Goal: Task Accomplishment & Management: Complete application form

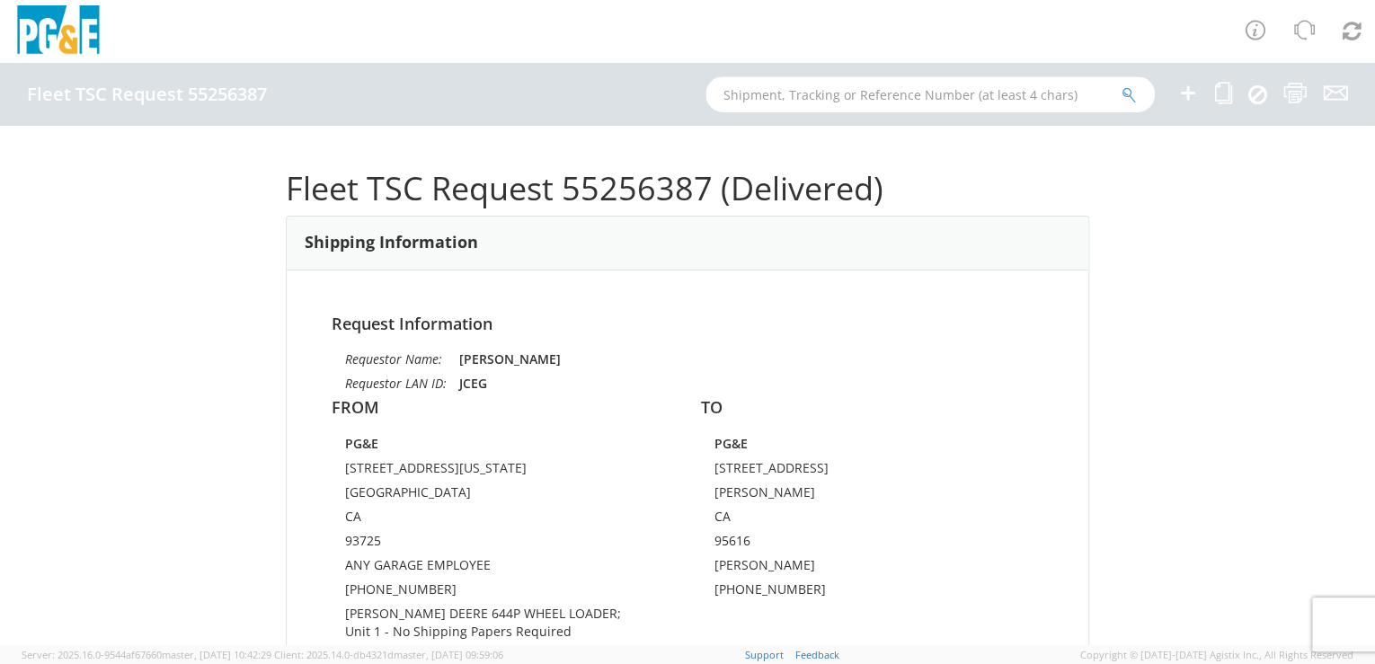
click at [777, 101] on input "text" at bounding box center [930, 94] width 449 height 36
paste input "55371891"
type input "55371891"
click at [1130, 90] on icon "submit" at bounding box center [1129, 95] width 15 height 16
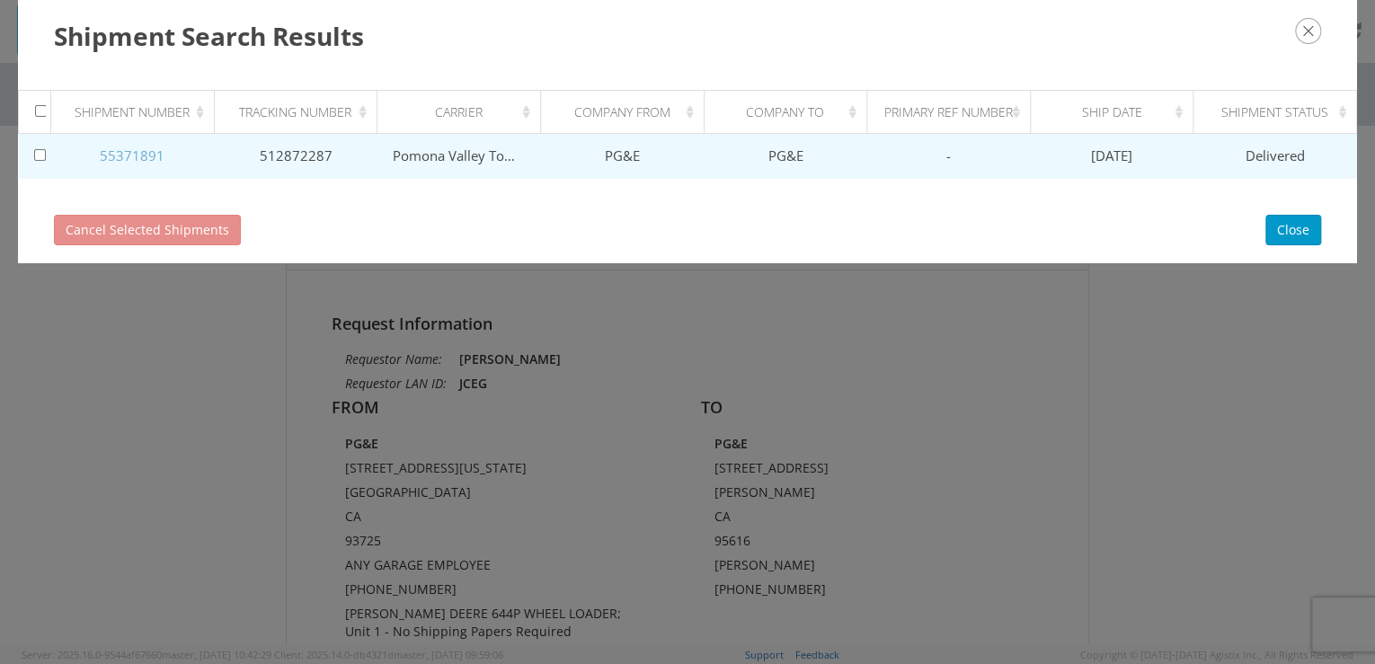
click at [120, 151] on link "55371891" at bounding box center [132, 156] width 65 height 18
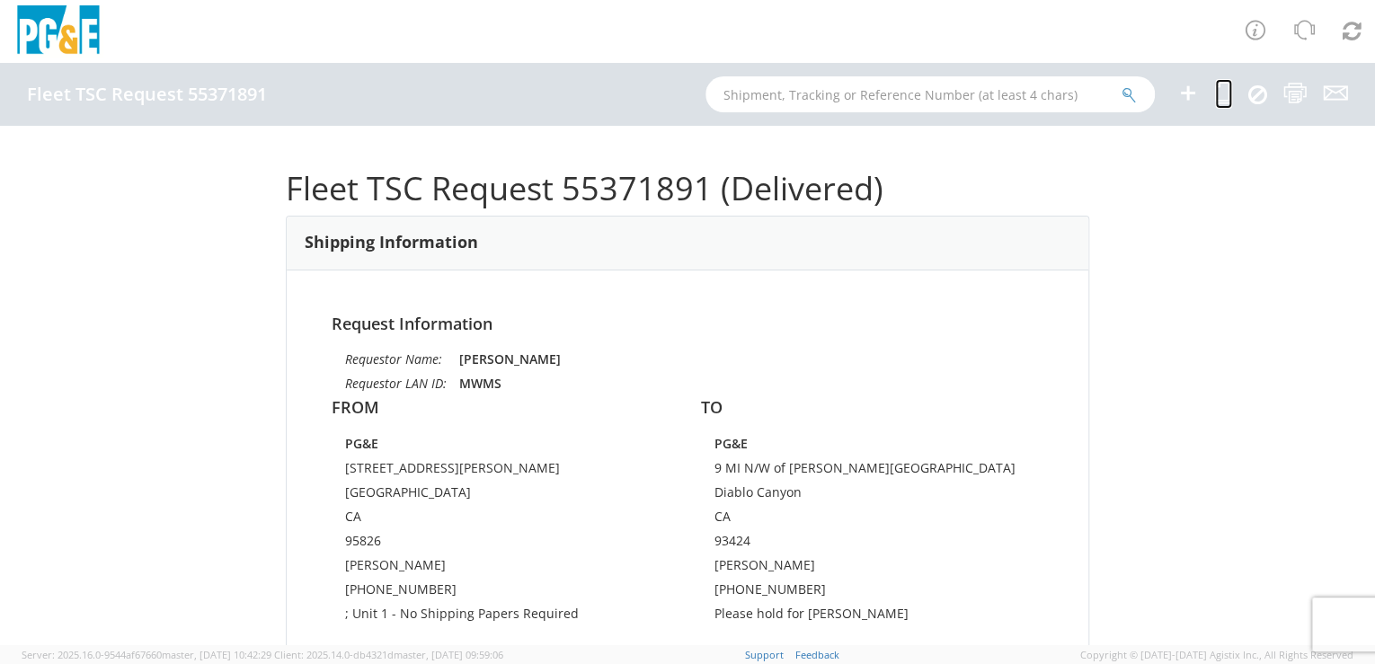
click at [1219, 94] on icon at bounding box center [1223, 93] width 17 height 22
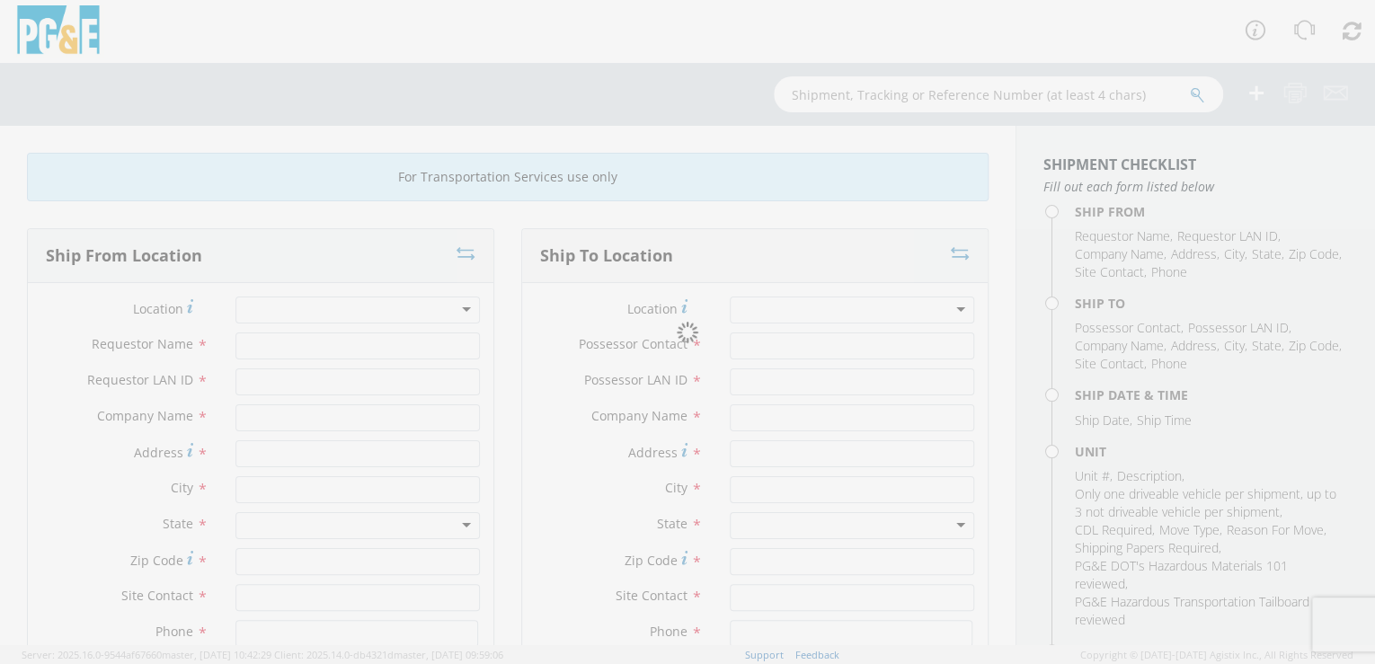
type input "[PERSON_NAME]"
type input "MWMS"
type input "PG&E"
type input "[STREET_ADDRESS][PERSON_NAME]"
type input "[GEOGRAPHIC_DATA]"
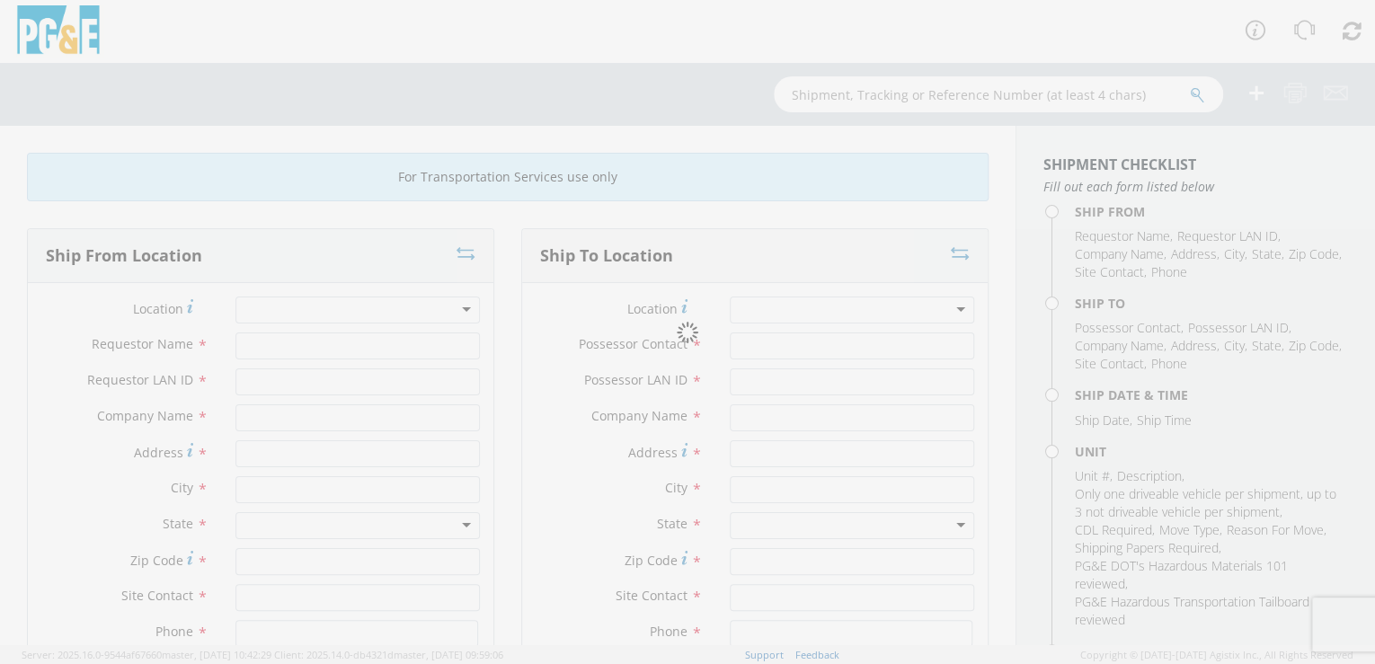
type input "95826"
type input "[PERSON_NAME]"
type input "[PHONE_NUMBER]"
type input "[PERSON_NAME]"
type input "JNSH"
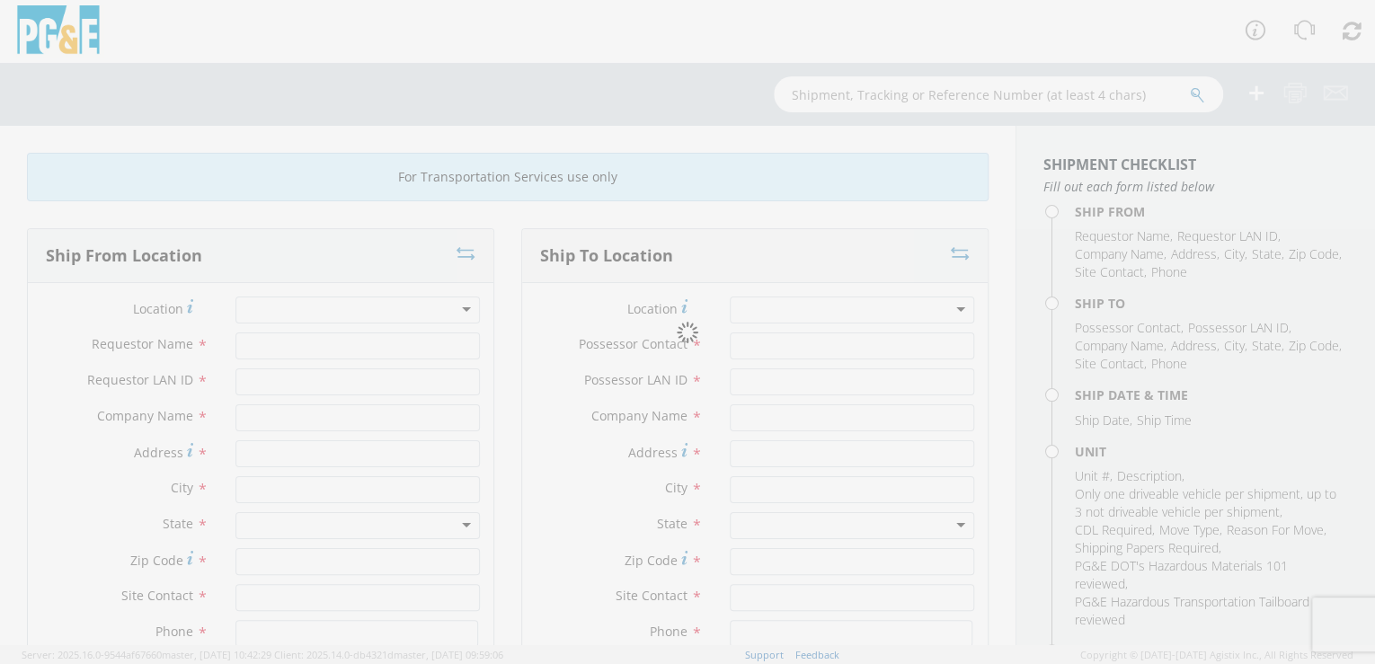
type input "PG&E"
type input "9 MI N/W of [PERSON_NAME][GEOGRAPHIC_DATA]"
type input "Diablo Canyon"
type input "93424"
type input "[PERSON_NAME]"
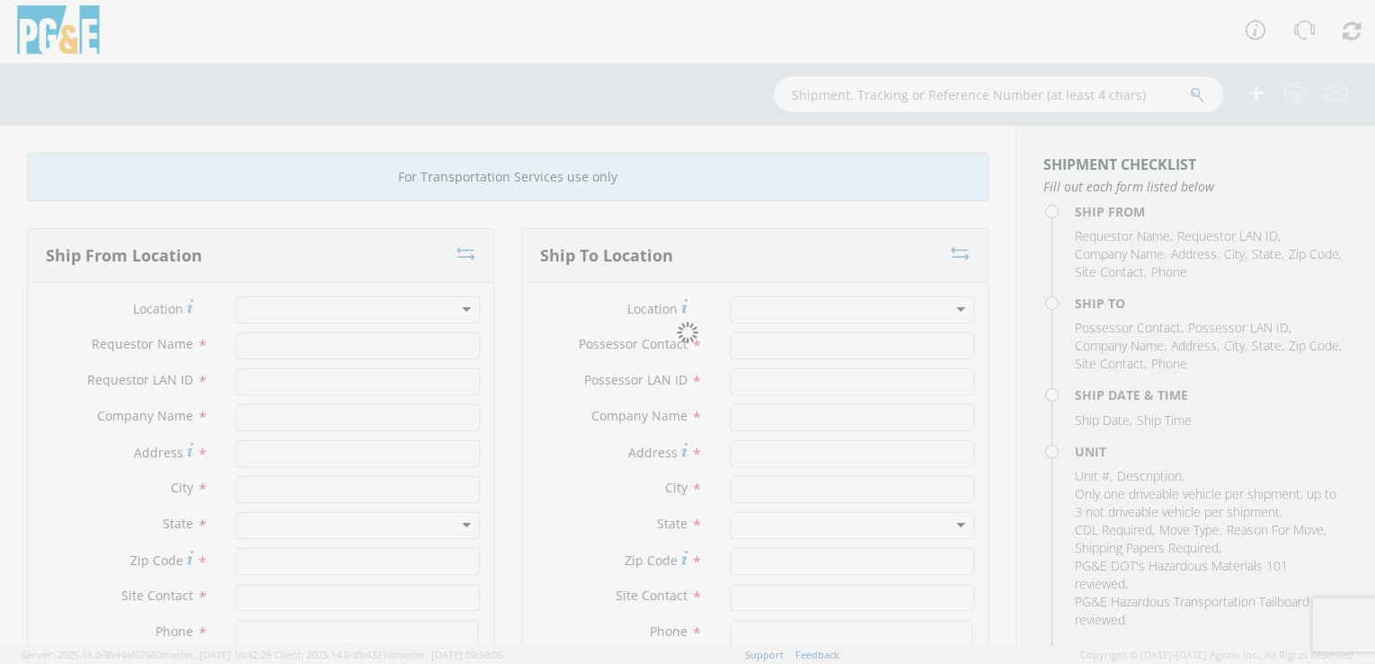
type input "[PHONE_NUMBER]"
type input "[DATE]"
type input "PICKUP; COMPACT 4X4"
type input "5600"
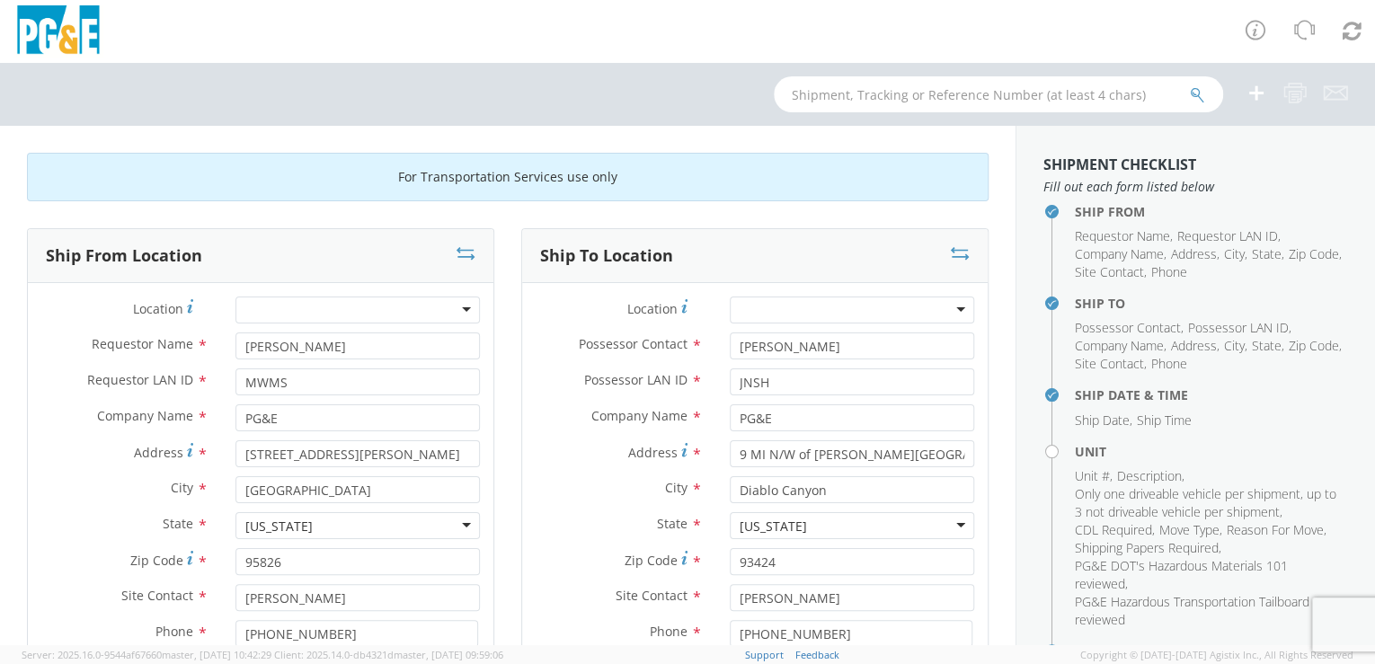
select select "10559"
select select "B33332"
click at [458, 252] on icon at bounding box center [466, 254] width 19 height 18
type input "[PERSON_NAME]"
type input "JNSH"
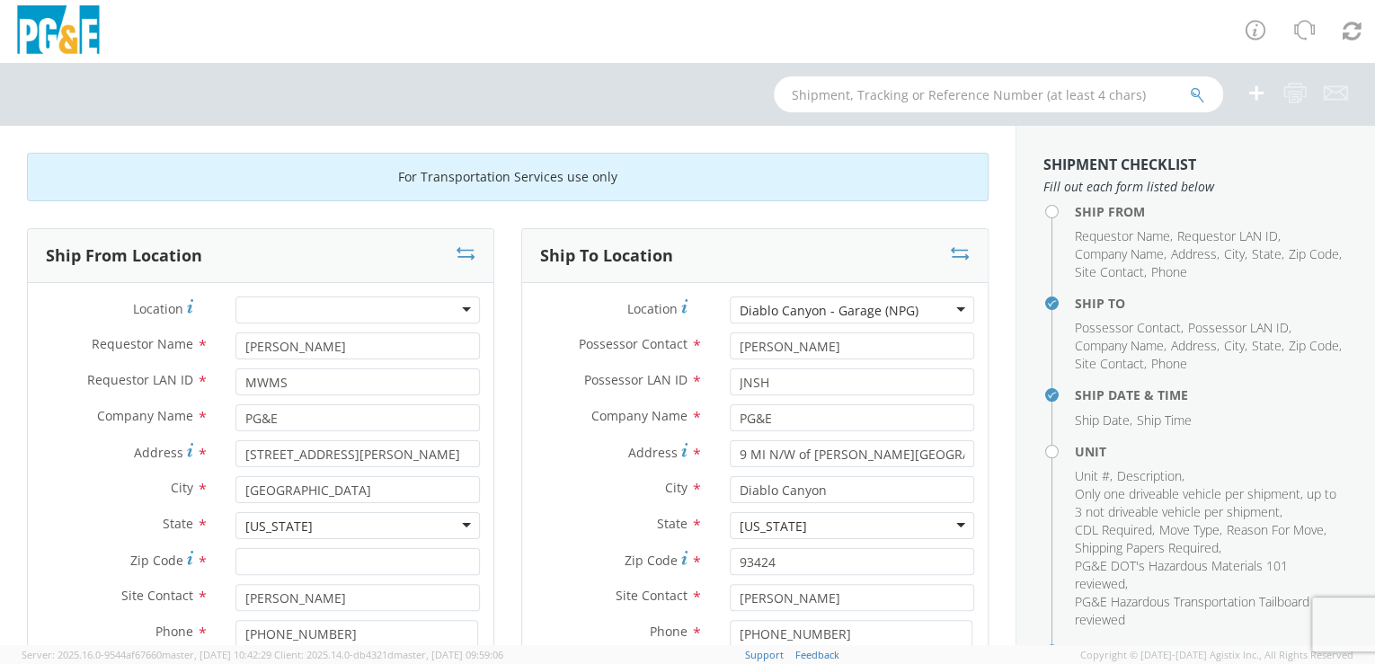
type input "9 MI N/W of [PERSON_NAME][GEOGRAPHIC_DATA]"
type input "Diablo Canyon"
type input "93424"
type input "[PERSON_NAME]"
type input "[PHONE_NUMBER]"
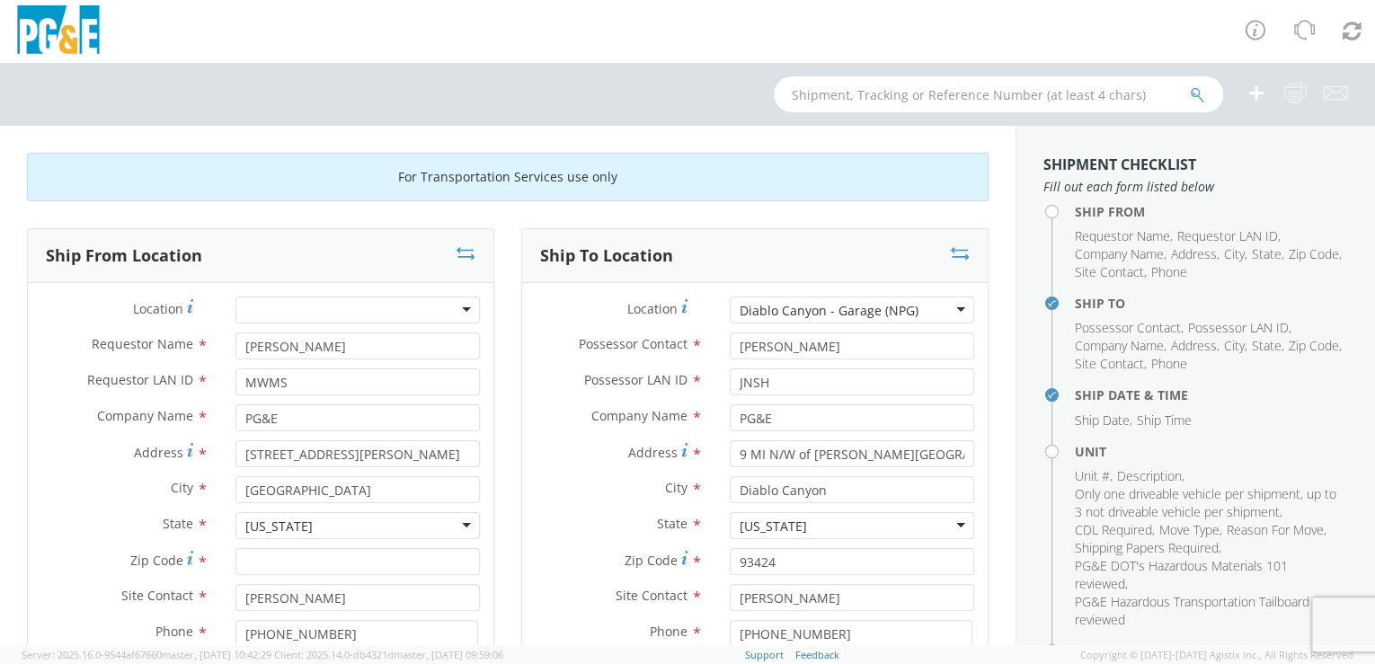
type input "[PERSON_NAME]"
type input "MWMS"
type input "[STREET_ADDRESS][PERSON_NAME]"
type input "[GEOGRAPHIC_DATA]"
type input "[PERSON_NAME]"
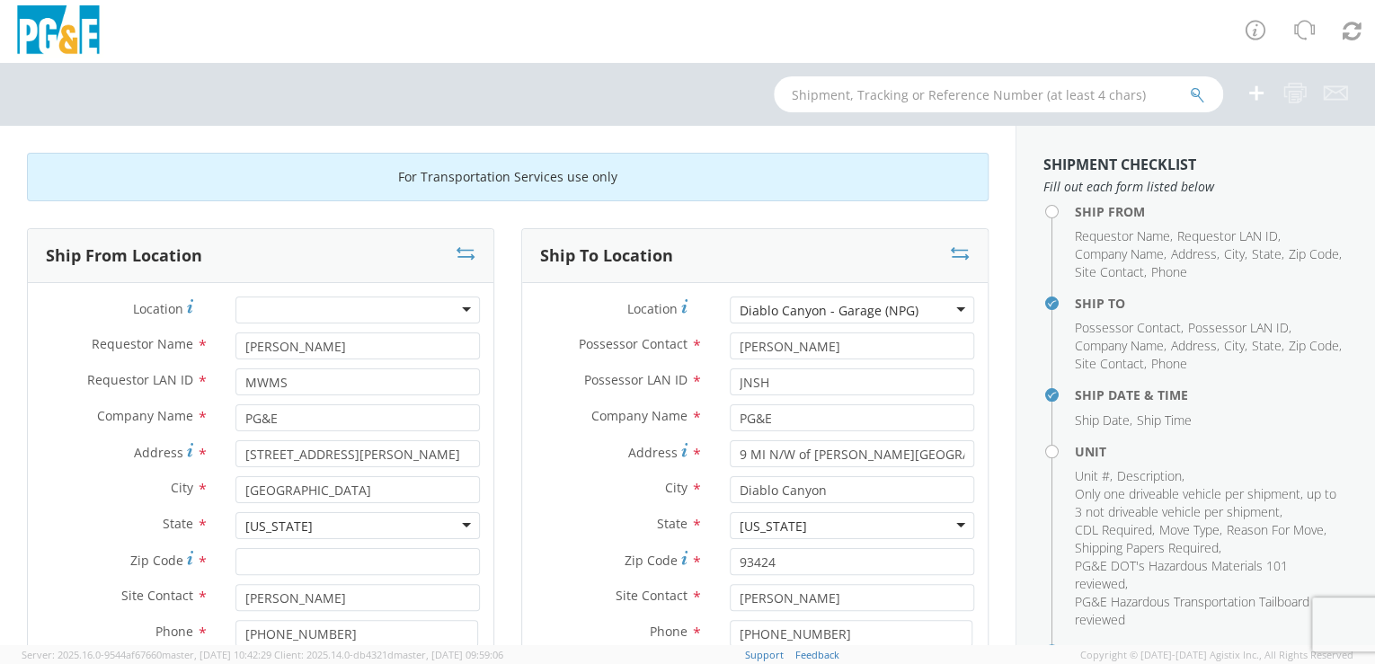
type input "[PHONE_NUMBER]"
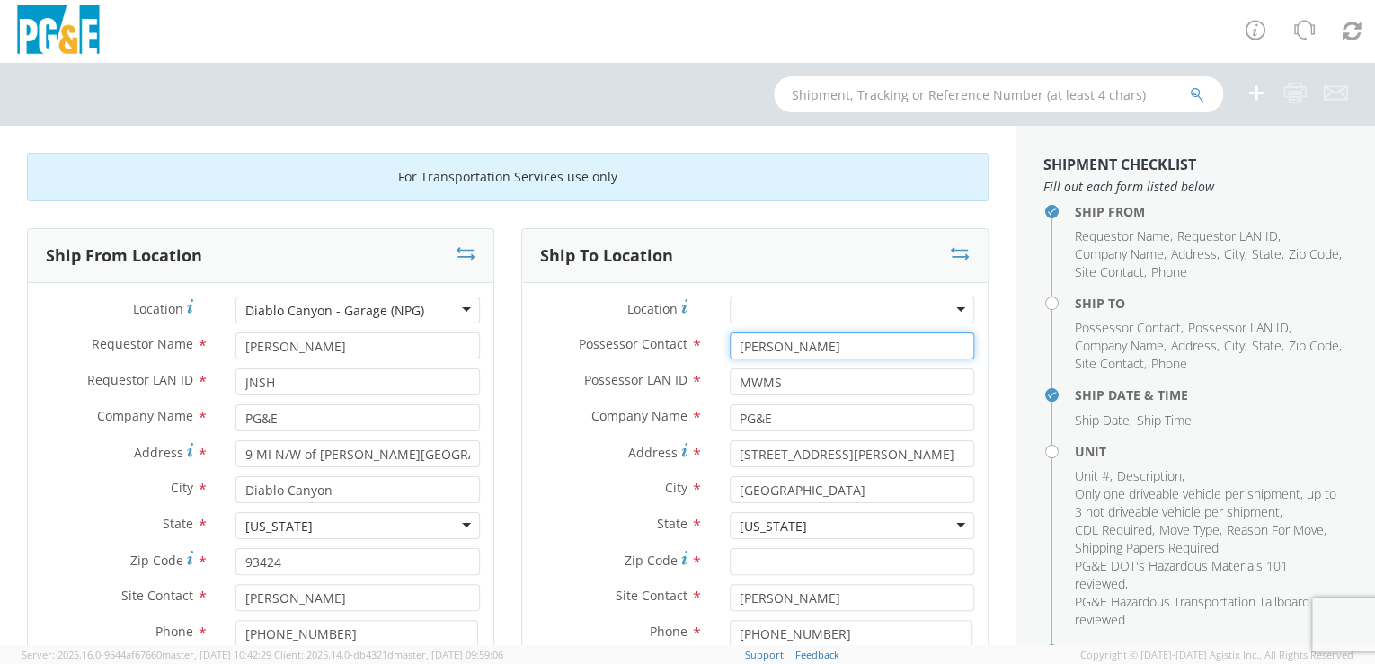
click at [836, 347] on input "[PERSON_NAME]" at bounding box center [852, 346] width 245 height 27
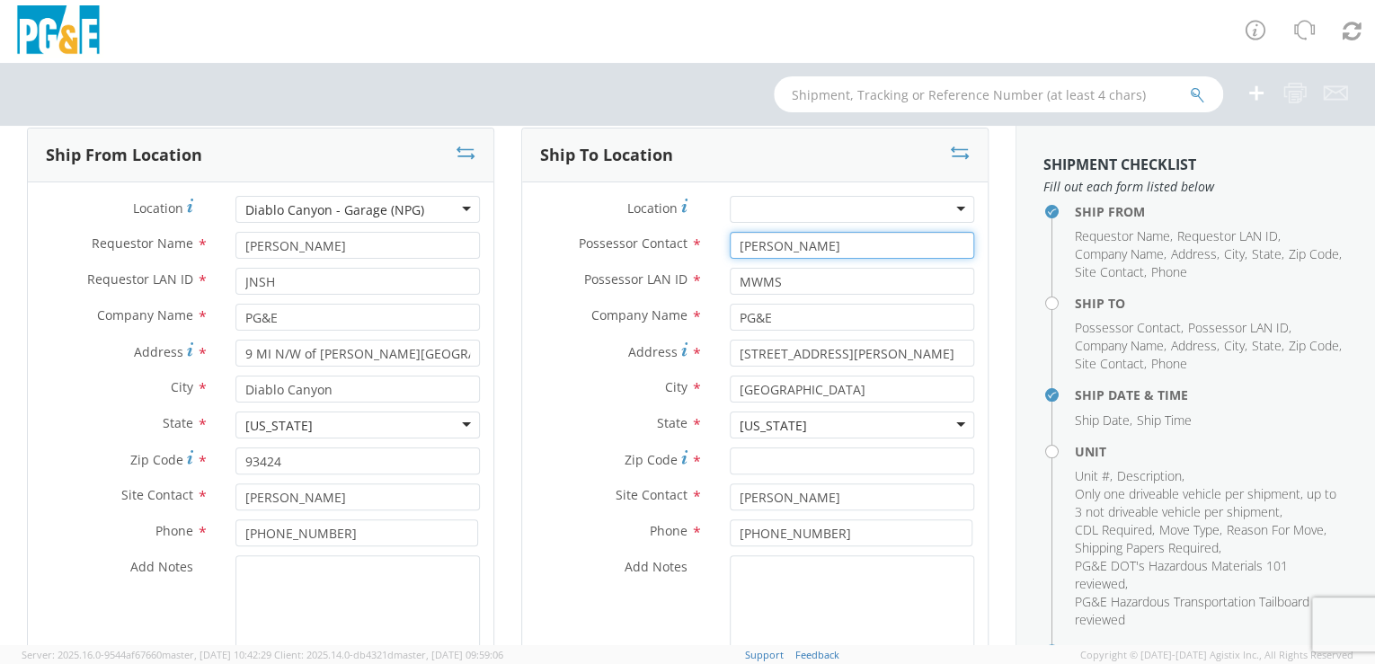
scroll to position [104, 0]
drag, startPoint x: 787, startPoint y: 250, endPoint x: 651, endPoint y: 235, distance: 137.5
click at [644, 236] on div "Possessor Contact * [PERSON_NAME]" at bounding box center [755, 241] width 466 height 27
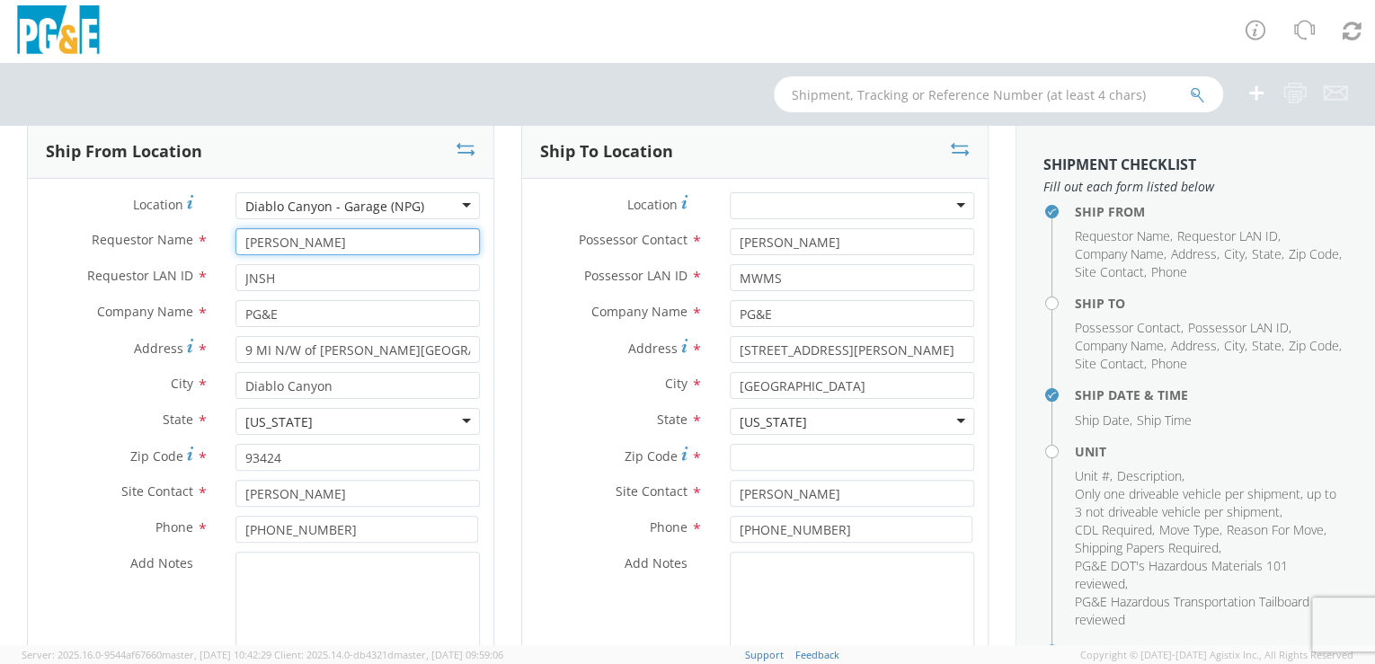
drag, startPoint x: 345, startPoint y: 240, endPoint x: 182, endPoint y: 232, distance: 162.9
click at [182, 232] on div "Requestor Name * [PERSON_NAME]" at bounding box center [261, 241] width 466 height 27
paste input "[PERSON_NAME]"
type input "[PERSON_NAME]"
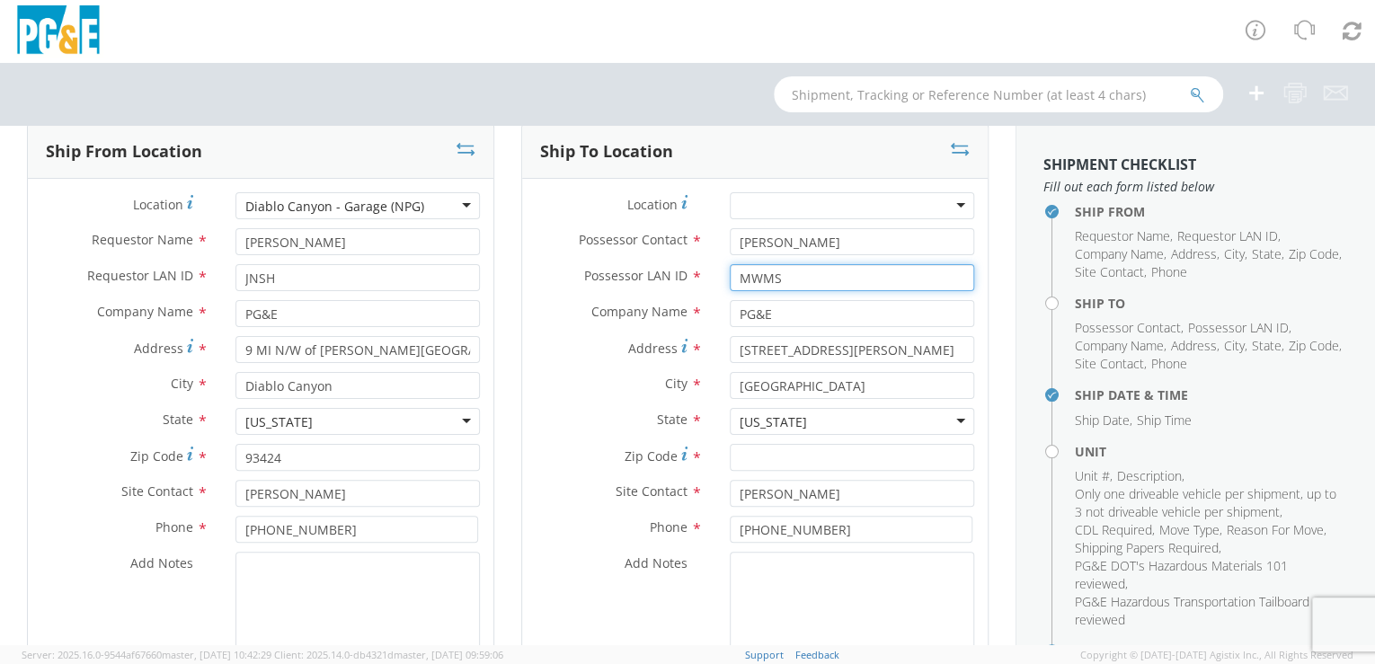
drag, startPoint x: 784, startPoint y: 277, endPoint x: 701, endPoint y: 284, distance: 83.0
click at [701, 284] on div "Possessor LAN ID * MWMS" at bounding box center [755, 277] width 466 height 27
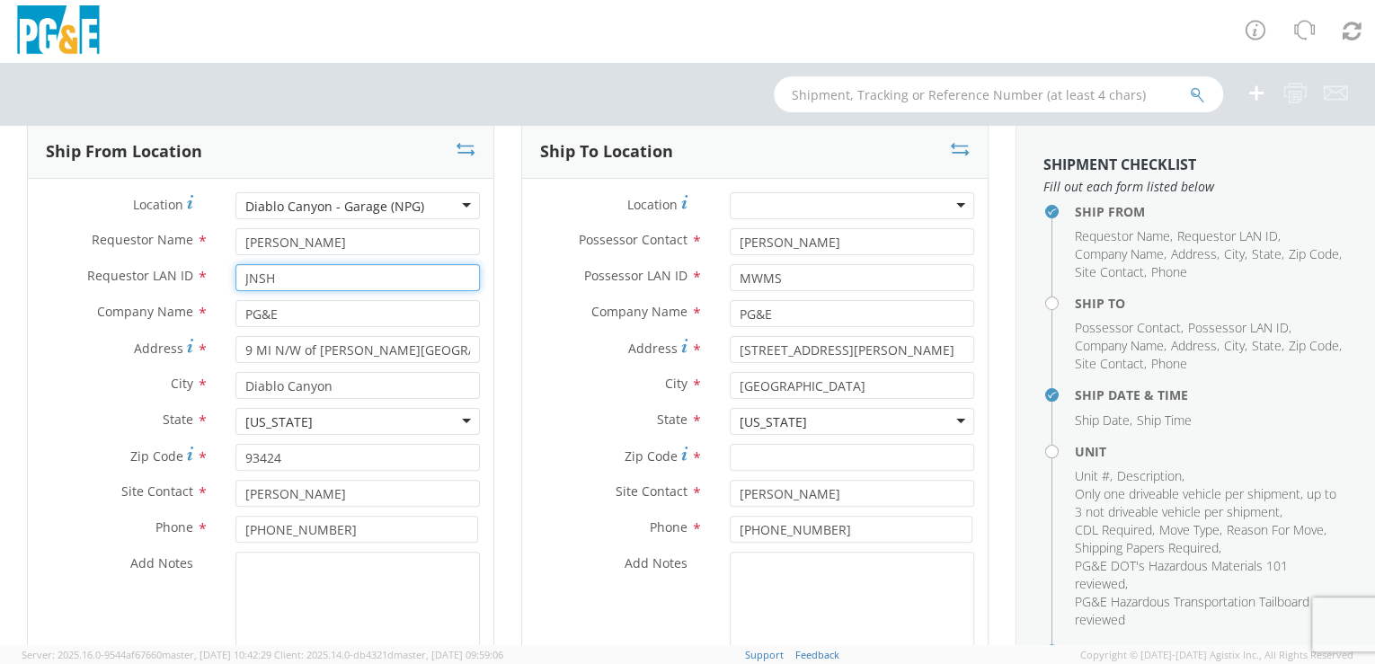
drag, startPoint x: 266, startPoint y: 277, endPoint x: 213, endPoint y: 275, distance: 53.1
click at [213, 275] on div "Requestor LAN ID * JNSH" at bounding box center [261, 277] width 466 height 27
paste input "MWMS"
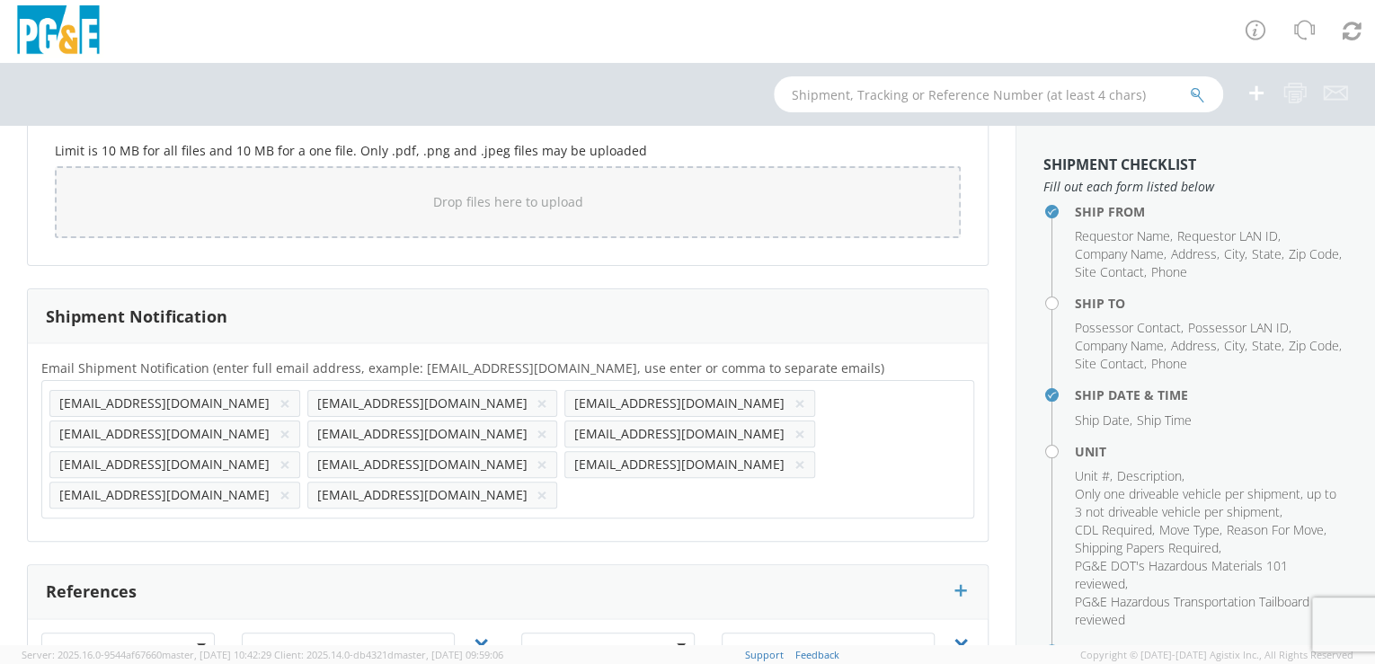
scroll to position [1622, 0]
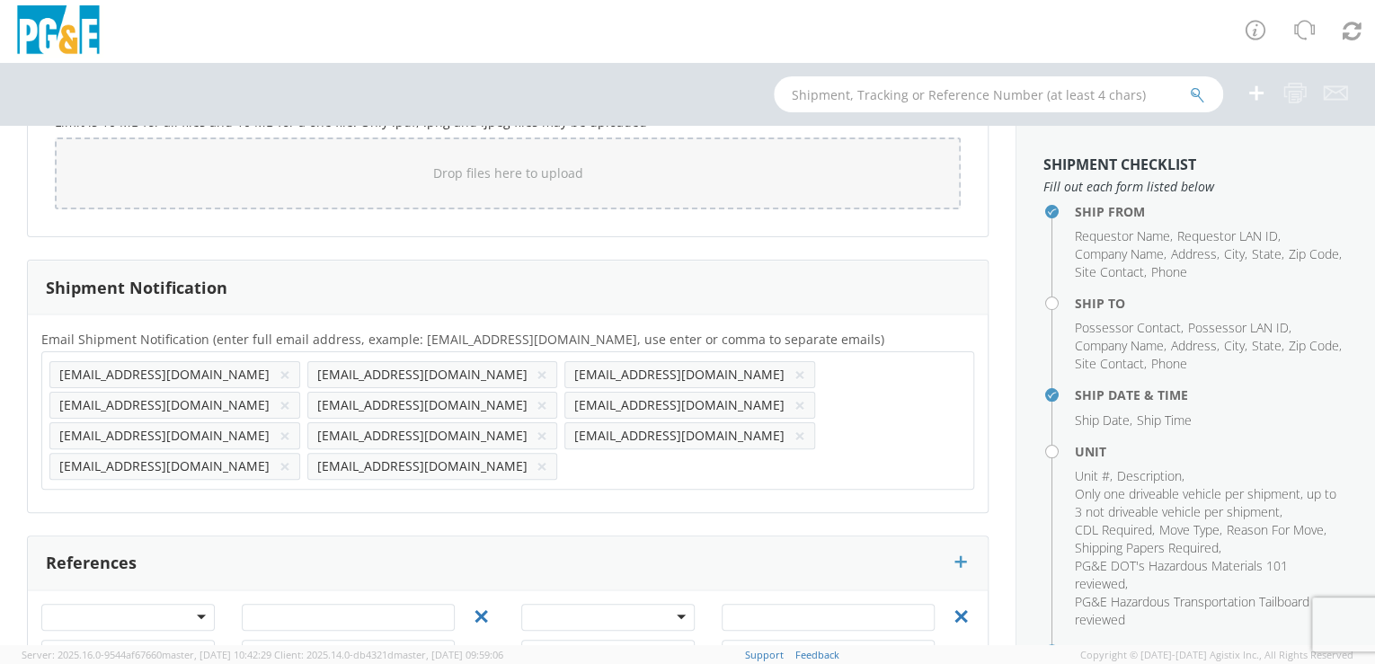
type input "MWMS"
click at [547, 395] on button "×" at bounding box center [542, 406] width 11 height 22
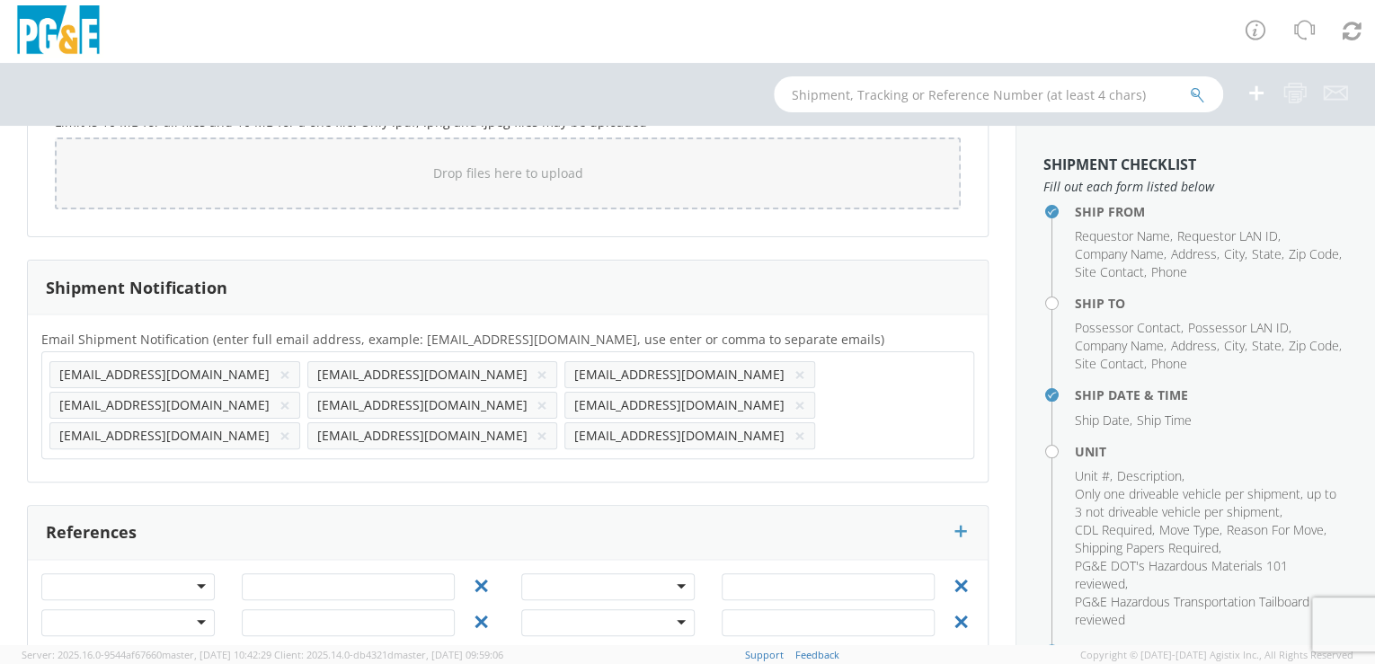
click at [547, 395] on button "×" at bounding box center [542, 406] width 11 height 22
click at [805, 395] on button "×" at bounding box center [800, 406] width 11 height 22
click at [795, 374] on button "×" at bounding box center [800, 375] width 11 height 22
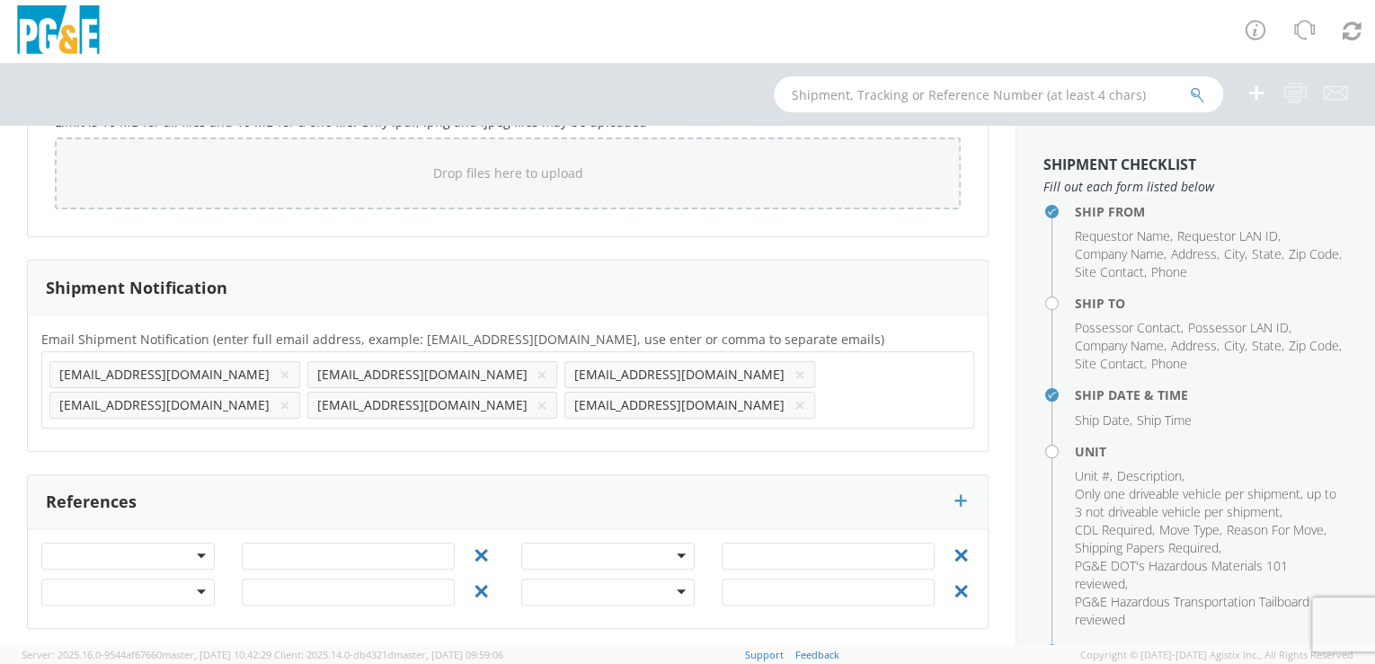
click at [547, 395] on button "×" at bounding box center [542, 406] width 11 height 22
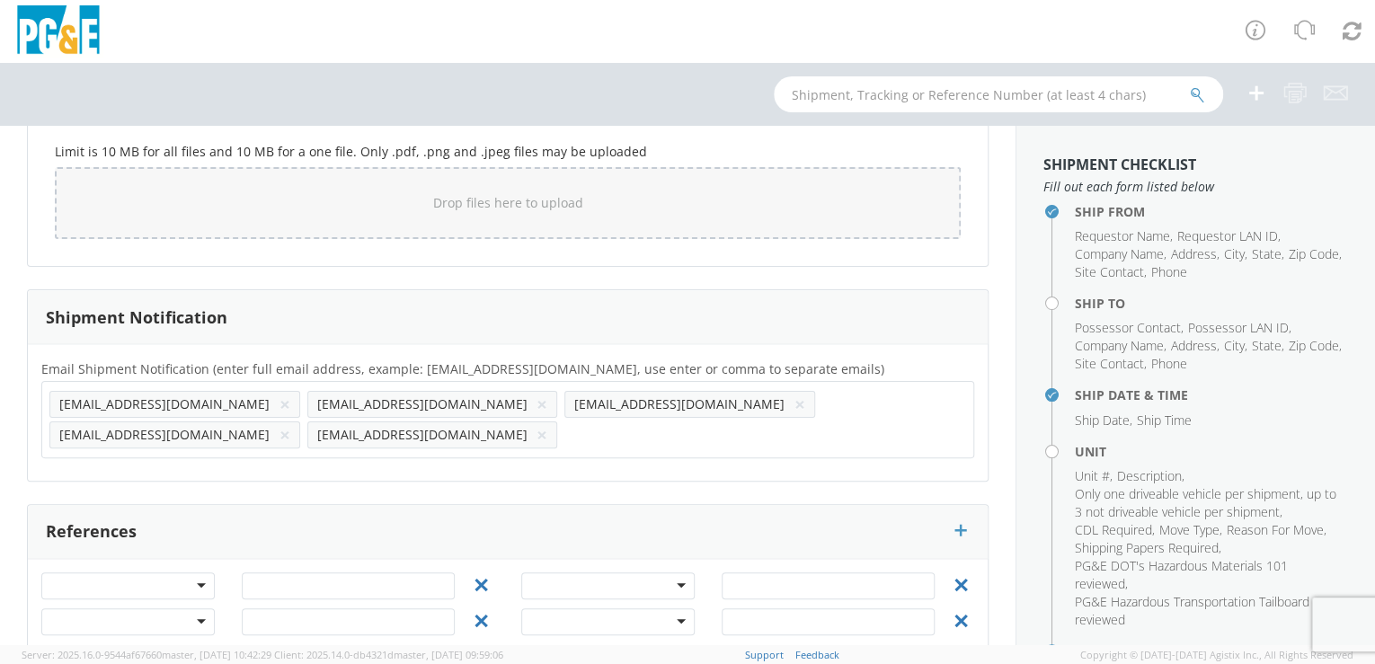
click at [583, 422] on input "text" at bounding box center [574, 435] width 19 height 26
paste input "D0BO"
type input "[EMAIL_ADDRESS][DOMAIN_NAME]"
drag, startPoint x: 772, startPoint y: 434, endPoint x: 781, endPoint y: 431, distance: 9.7
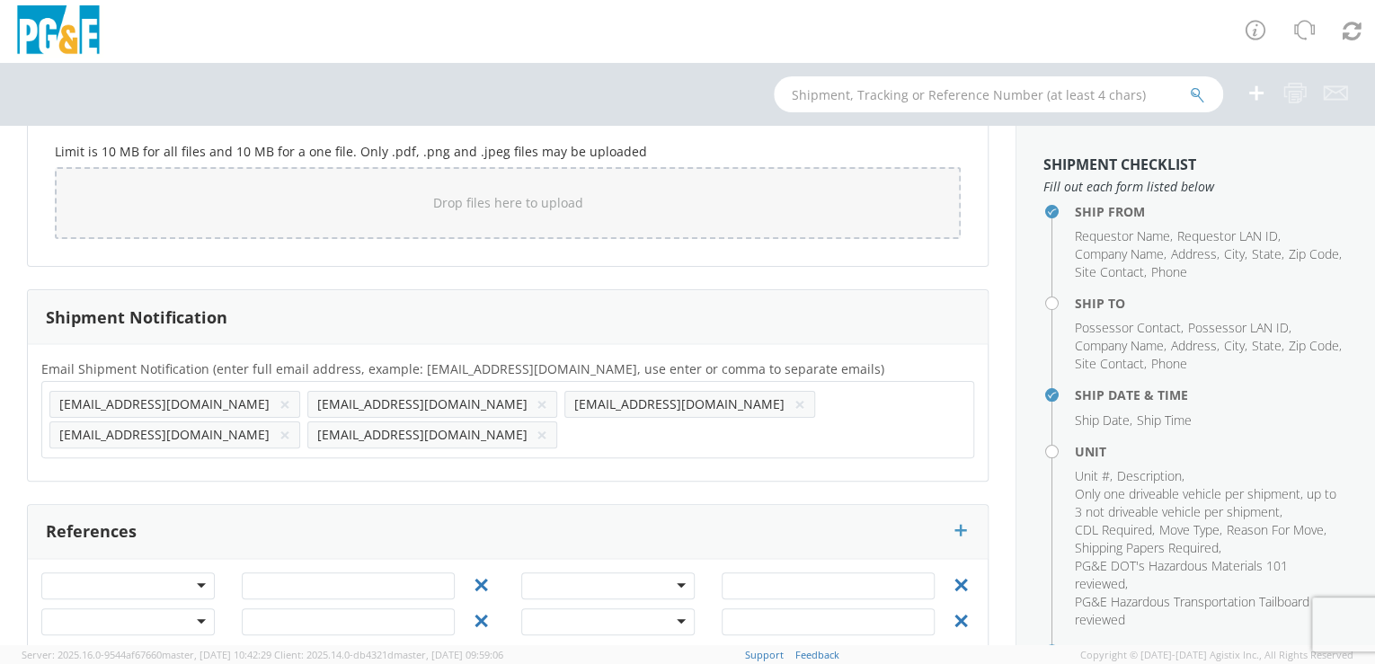
click at [777, 432] on div "Email Shipment Notification (enter full email address, example: [EMAIL_ADDRESS]…" at bounding box center [508, 412] width 960 height 137
click at [823, 437] on input "text" at bounding box center [883, 435] width 120 height 26
paste input "G2G6"
type input "[EMAIL_ADDRESS][DOMAIN_NAME]"
click at [207, 471] on div "Email Shipment Notification (enter full email address, example: [EMAIL_ADDRESS]…" at bounding box center [508, 412] width 960 height 137
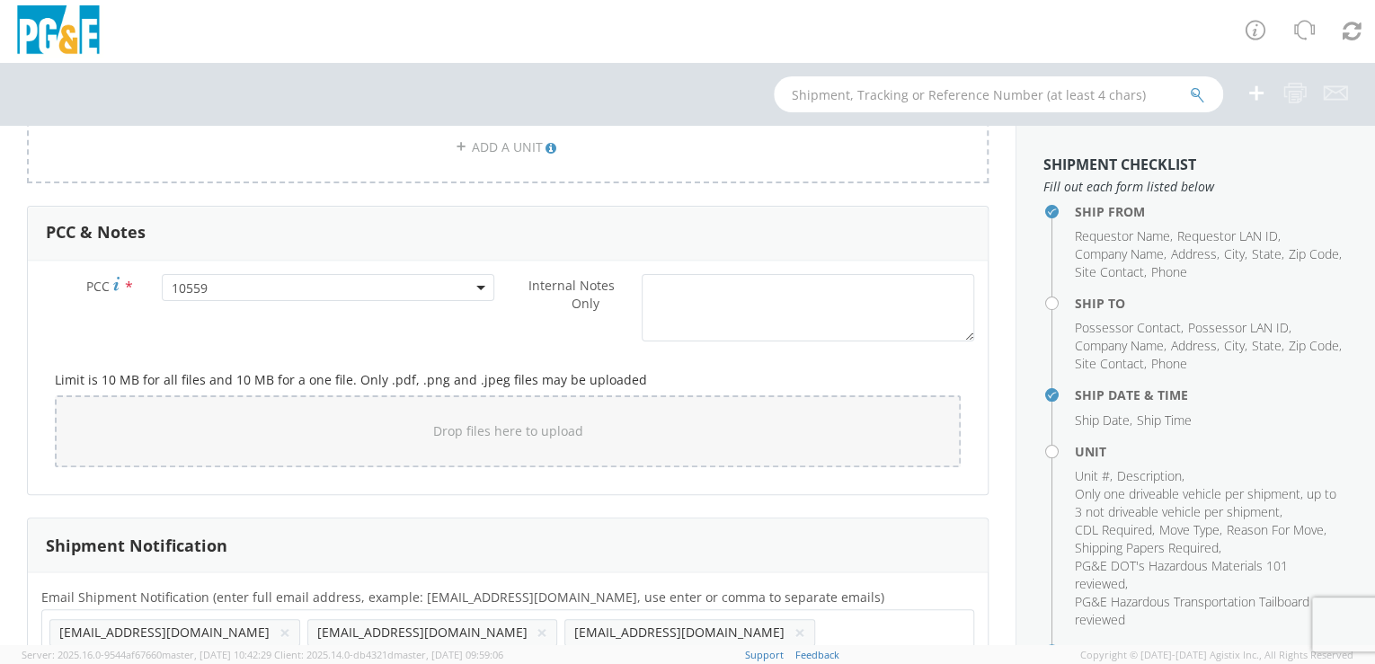
scroll to position [1355, 0]
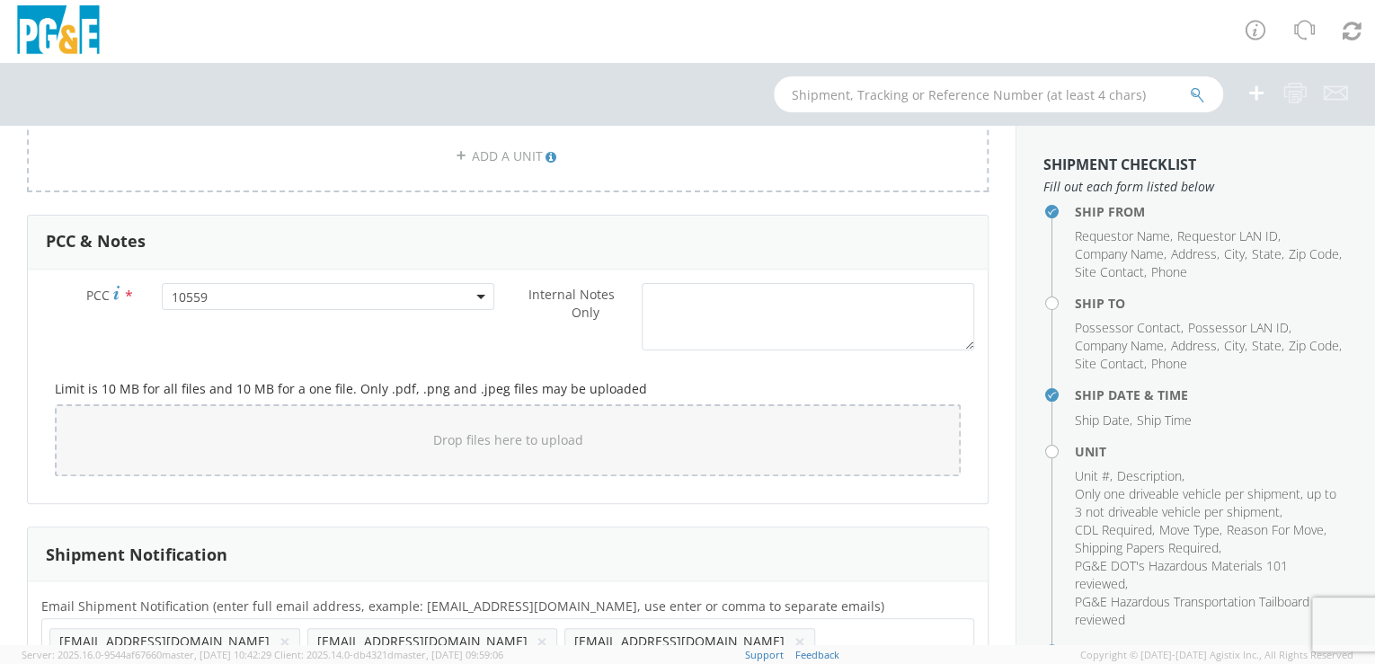
click at [238, 289] on span "10559" at bounding box center [329, 297] width 314 height 17
drag, startPoint x: 218, startPoint y: 322, endPoint x: 233, endPoint y: 308, distance: 20.4
click at [228, 316] on input "number" at bounding box center [326, 326] width 320 height 27
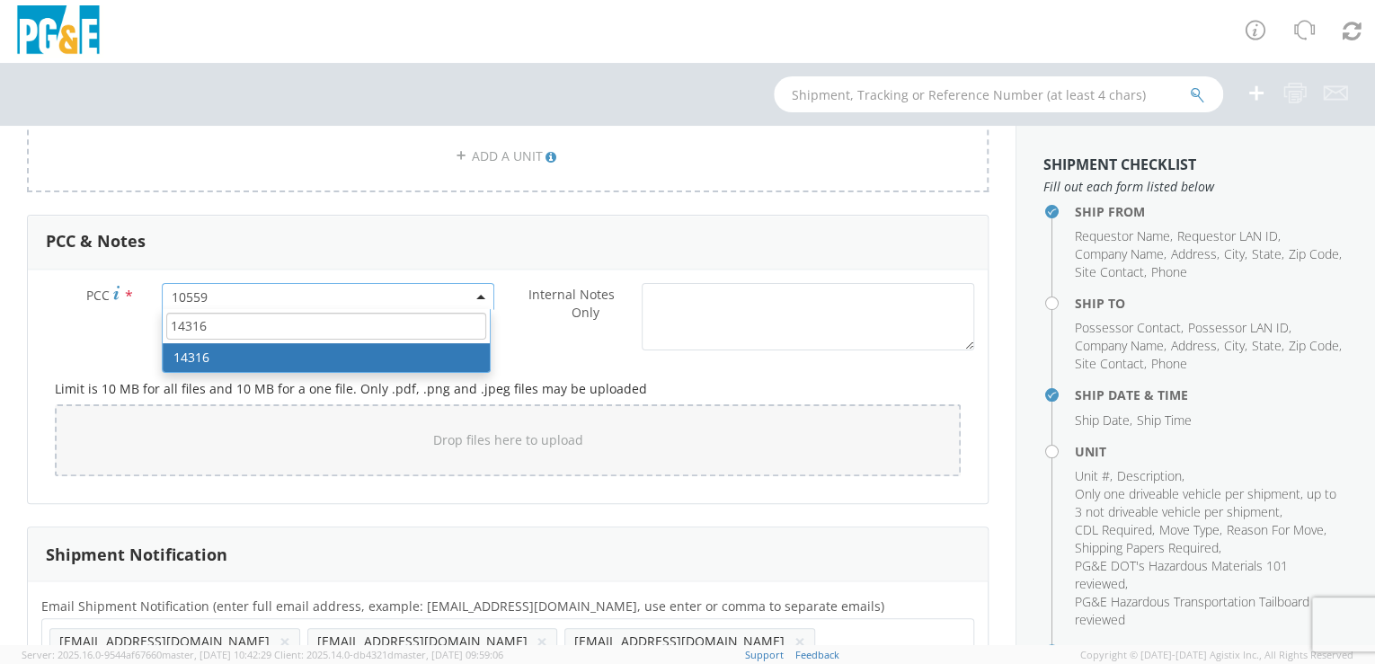
type input "14316"
drag, startPoint x: 207, startPoint y: 354, endPoint x: 215, endPoint y: 342, distance: 15.0
select select "14316"
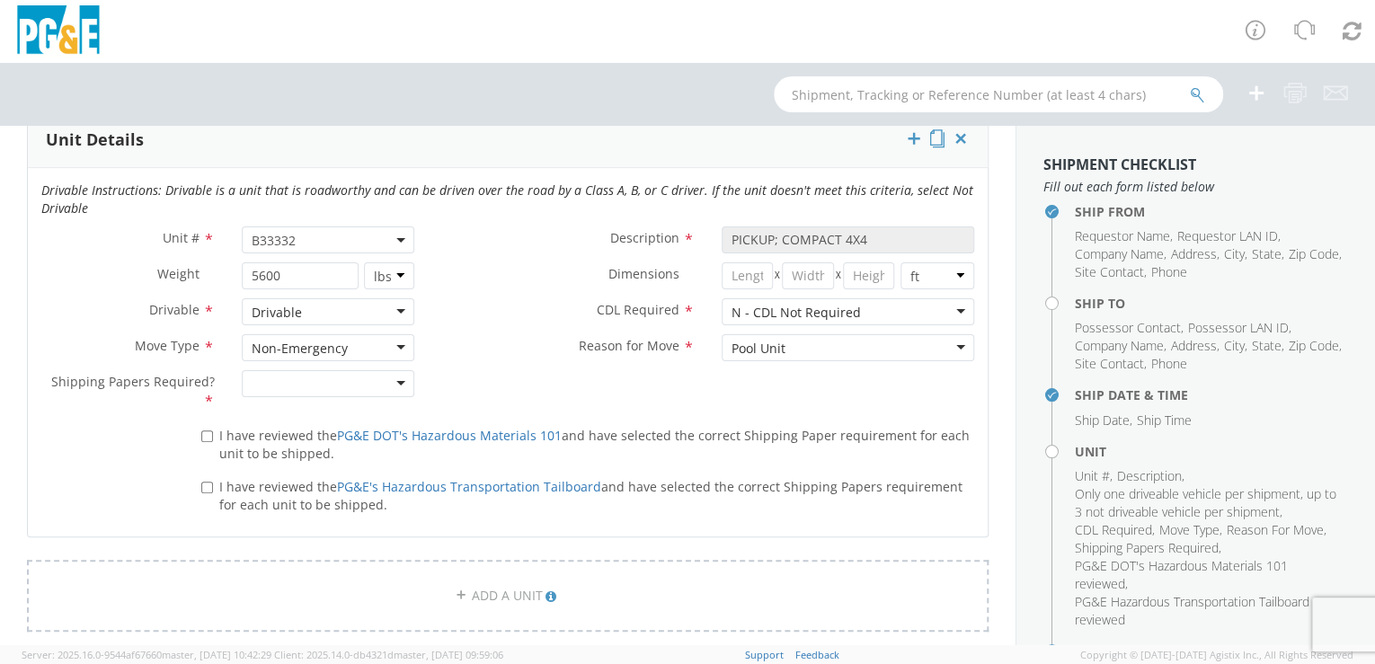
scroll to position [903, 0]
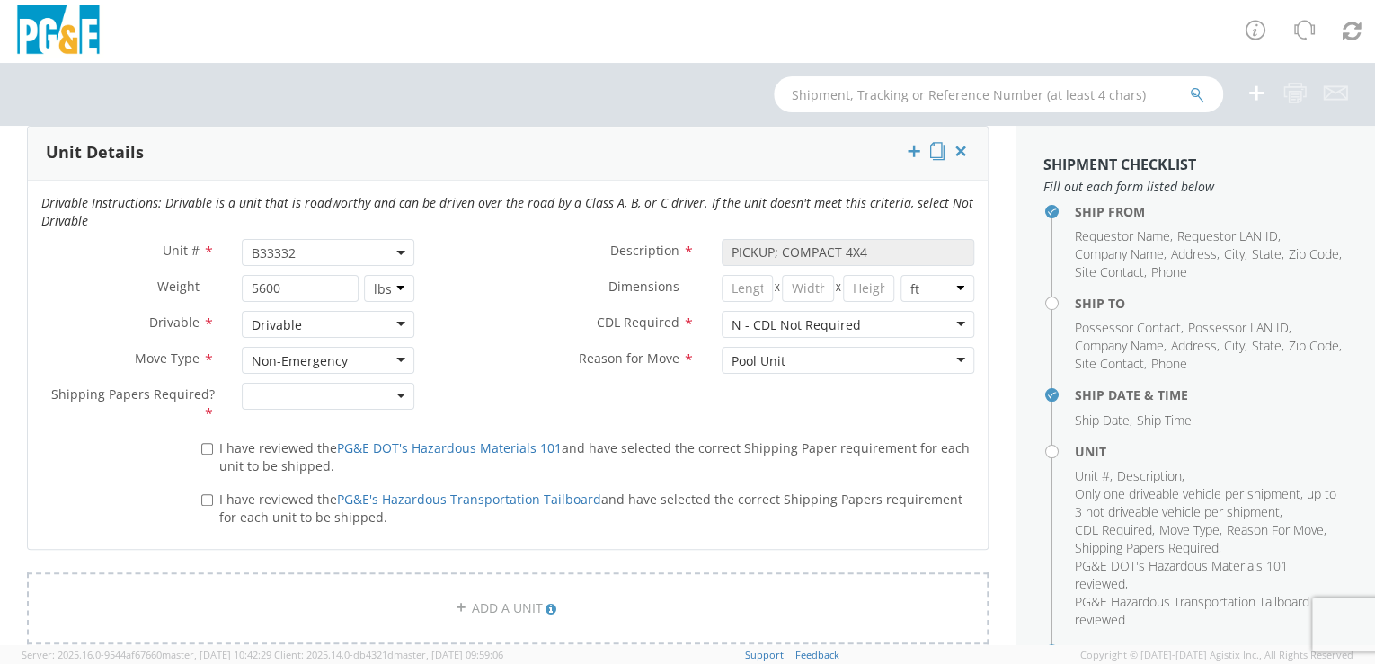
click at [323, 245] on span "B33332" at bounding box center [329, 253] width 154 height 17
drag, startPoint x: 284, startPoint y: 283, endPoint x: 292, endPoint y: 275, distance: 11.4
click at [288, 281] on input "search" at bounding box center [327, 282] width 162 height 27
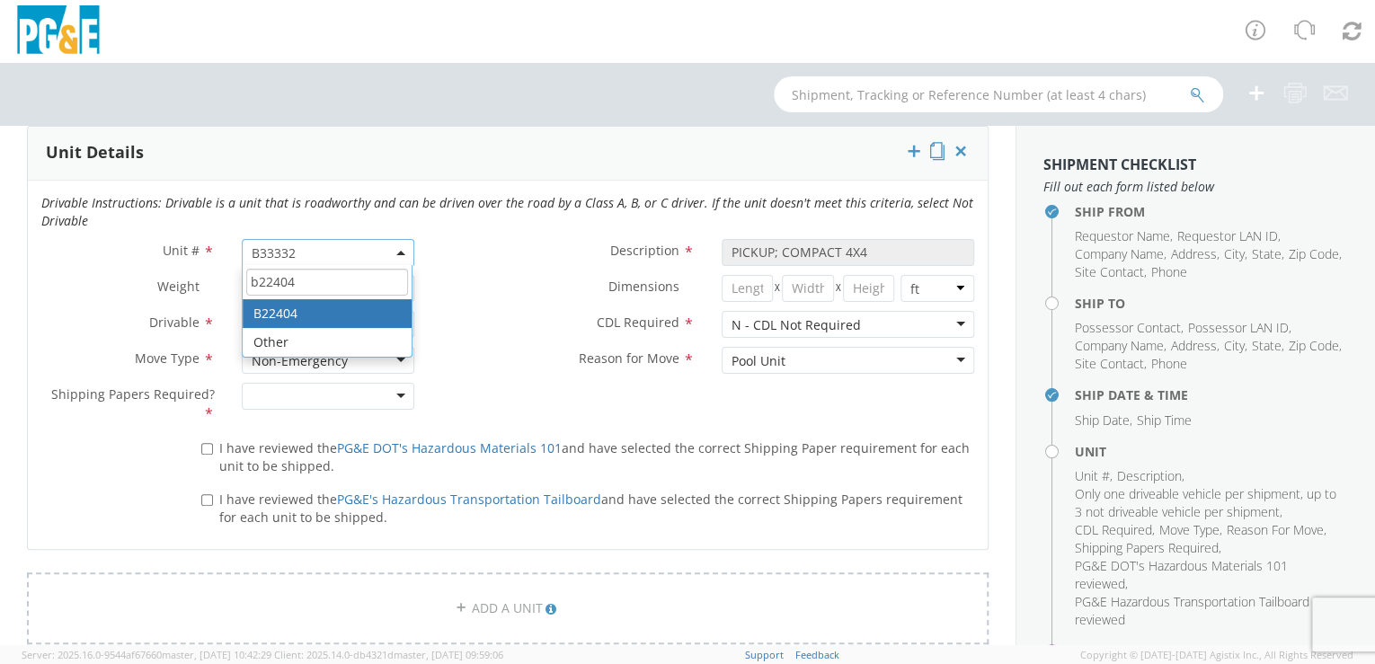
type input "b22404"
click at [313, 245] on span "B33332" at bounding box center [329, 253] width 154 height 17
click at [318, 245] on span "B33332" at bounding box center [329, 253] width 154 height 17
click at [325, 282] on input "search" at bounding box center [327, 282] width 162 height 27
type input "b32404"
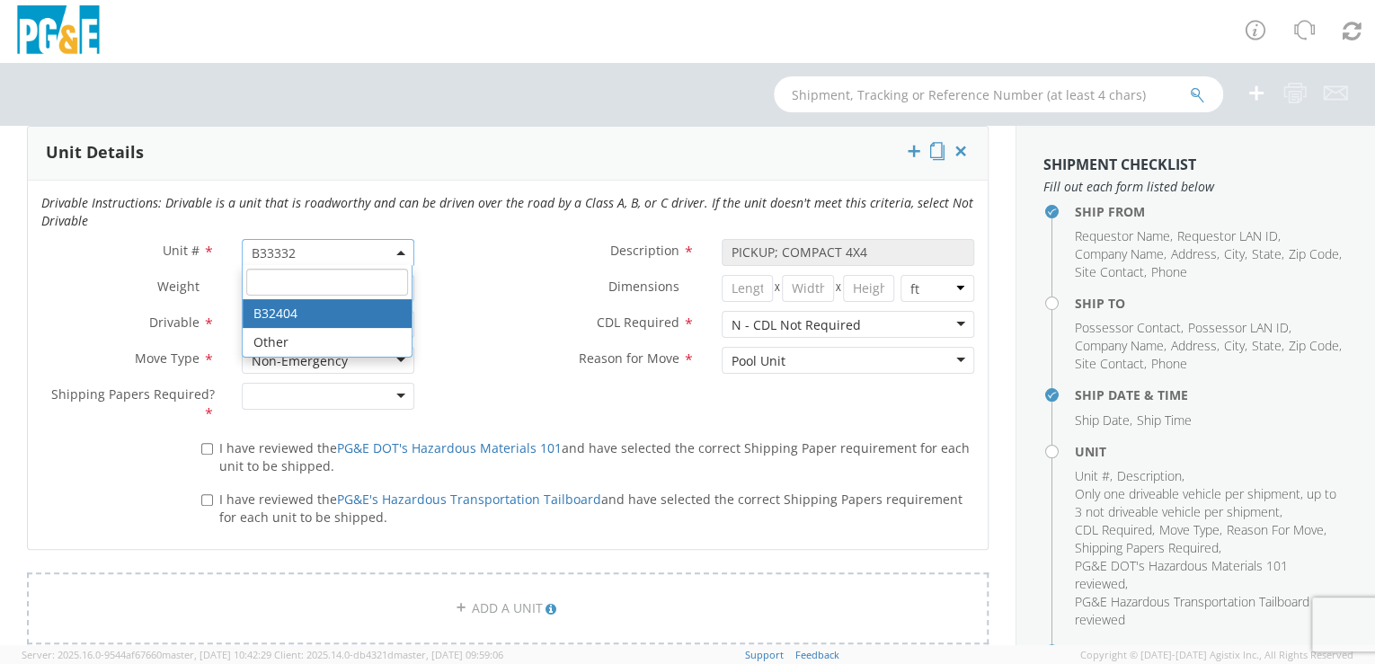
select select "B32404"
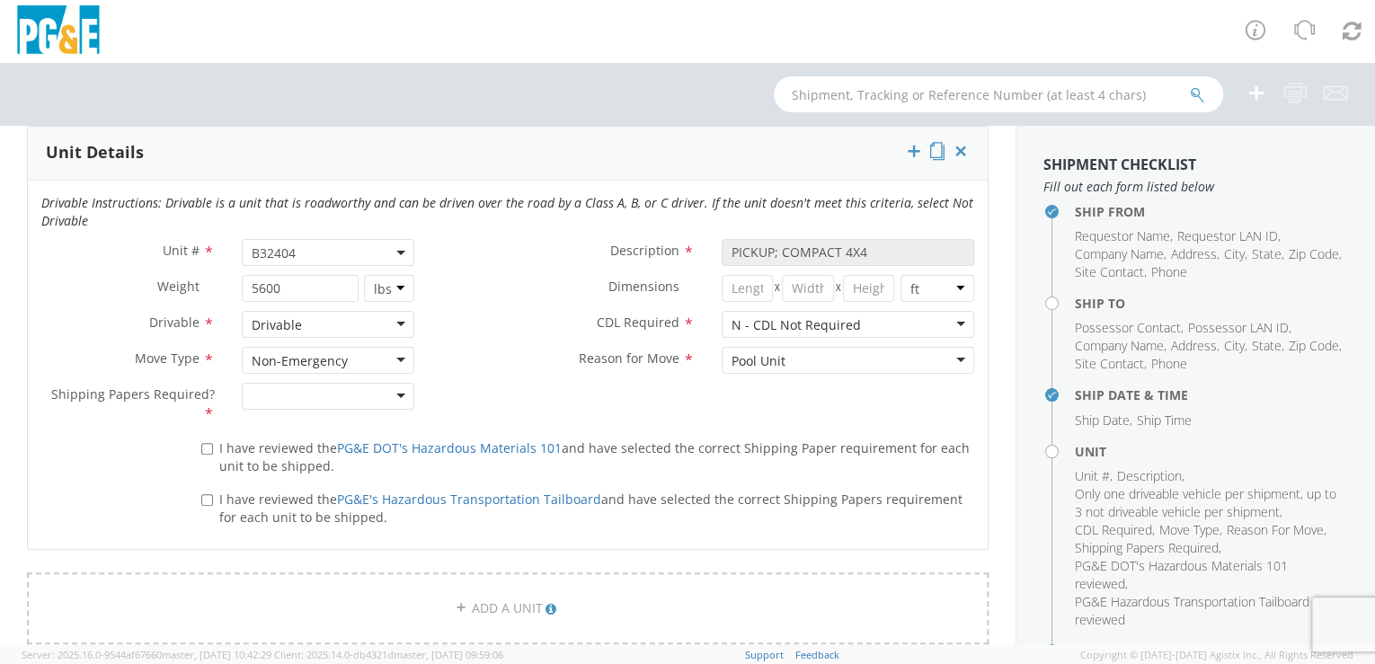
click at [481, 341] on div "CDL Required * N - CDL Not Required N - CDL Not Required N - CDL Not Required Y…" at bounding box center [708, 329] width 560 height 36
click at [315, 248] on span "B32404" at bounding box center [329, 253] width 154 height 17
click at [304, 280] on input "search" at bounding box center [327, 282] width 162 height 27
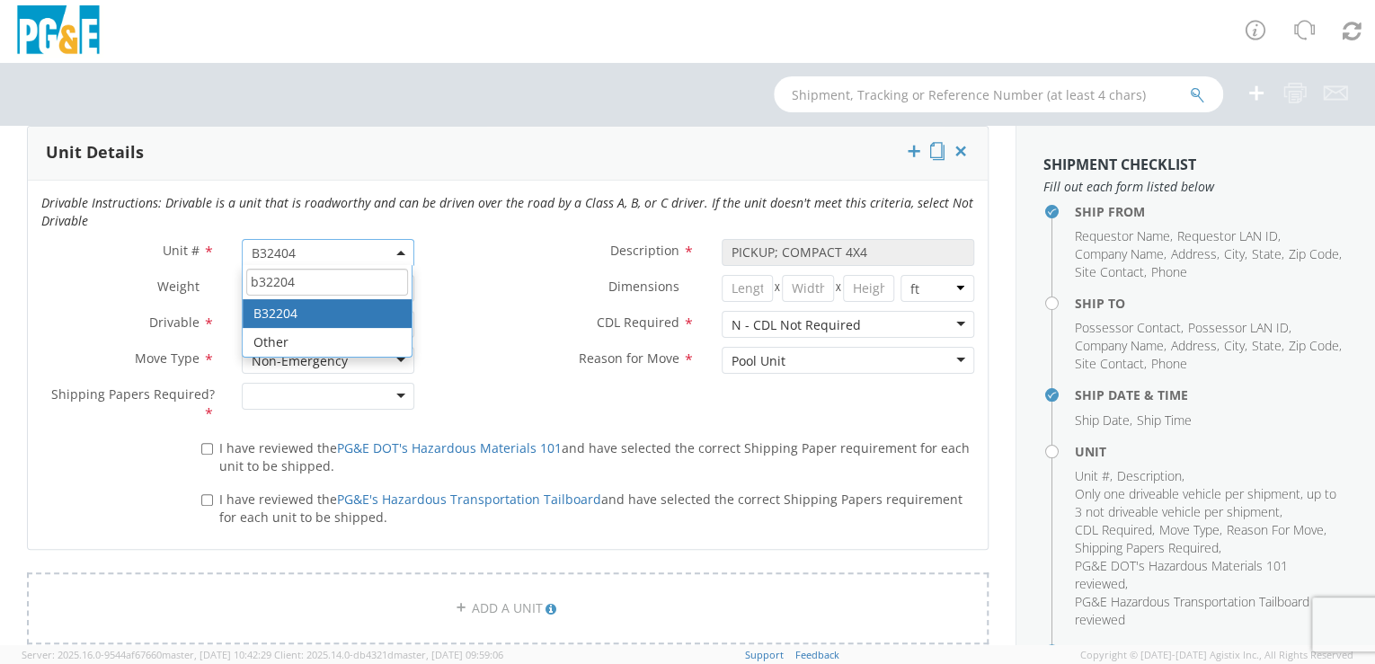
type input "b32204"
type input "PICKUP; COMPACT 4X2"
type input "5400"
select select "B32204"
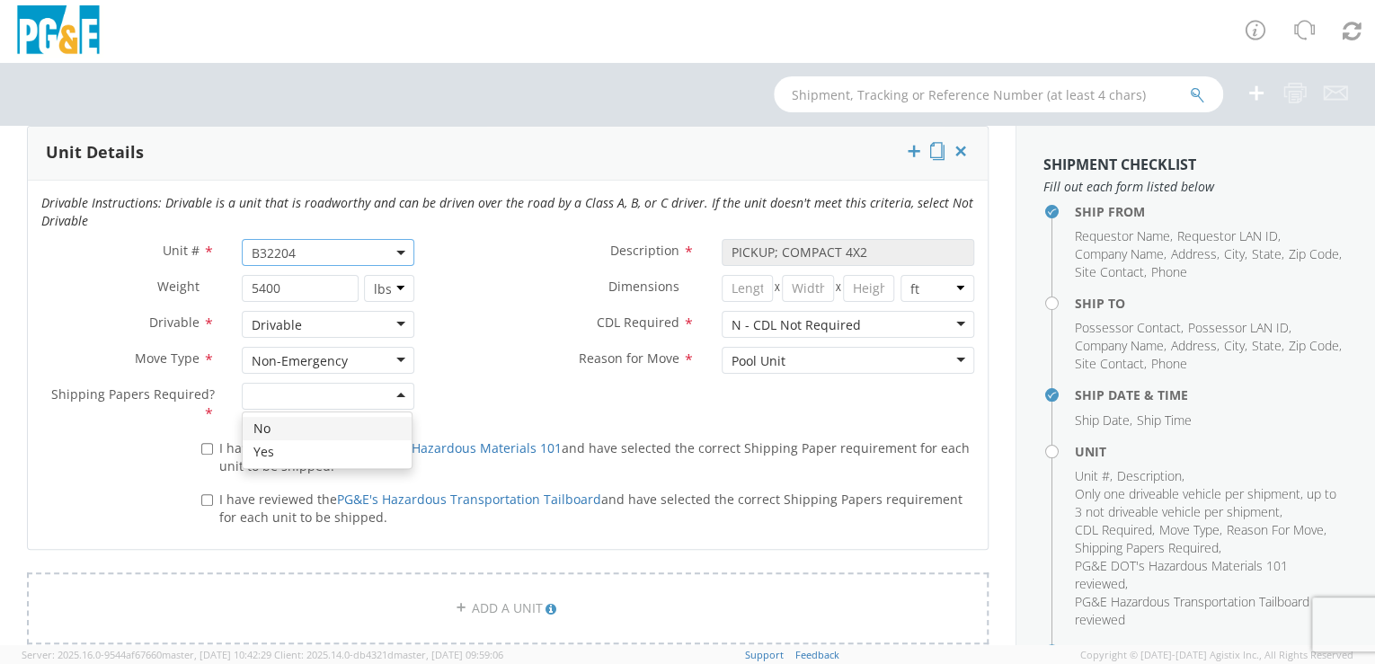
click at [396, 394] on div at bounding box center [328, 396] width 173 height 27
click at [201, 497] on input "I have reviewed the PG&E's Hazardous Transportation Tailboard and have selected…" at bounding box center [207, 500] width 12 height 12
checkbox input "true"
click at [205, 446] on input "I have reviewed the PG&E DOT's Hazardous Materials 101 and have selected the co…" at bounding box center [207, 449] width 12 height 12
checkbox input "true"
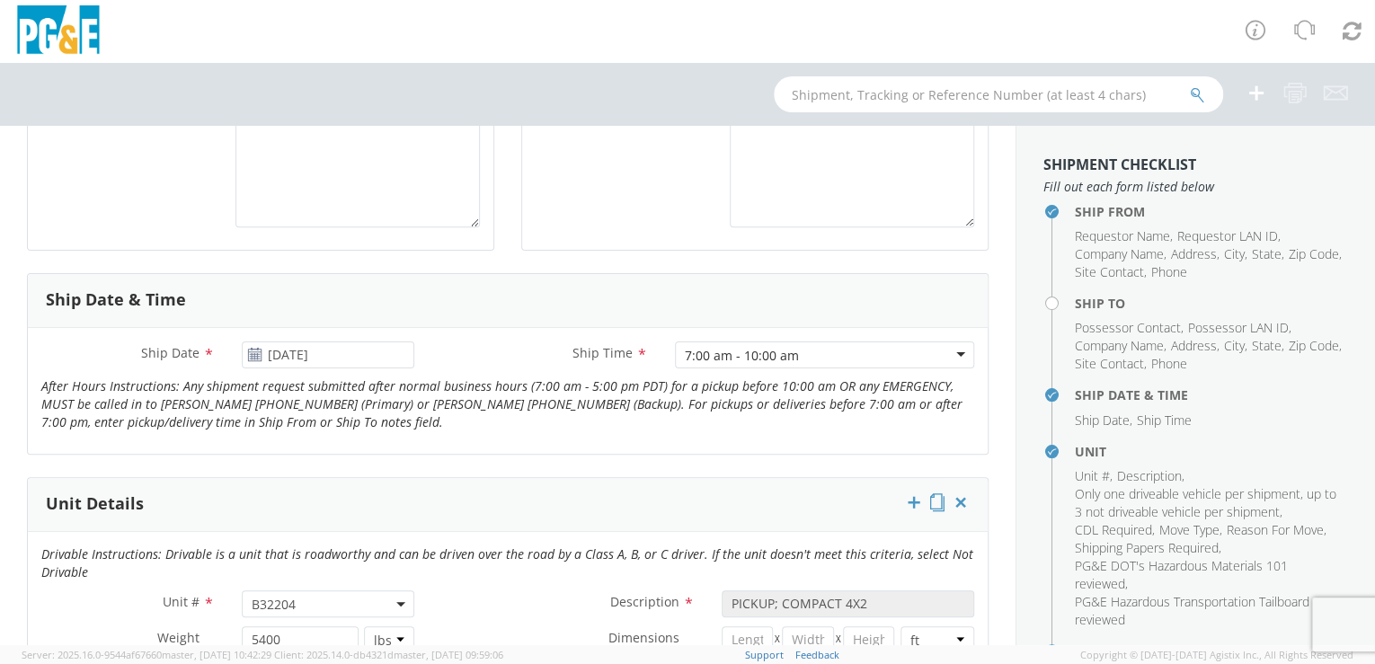
scroll to position [545, 0]
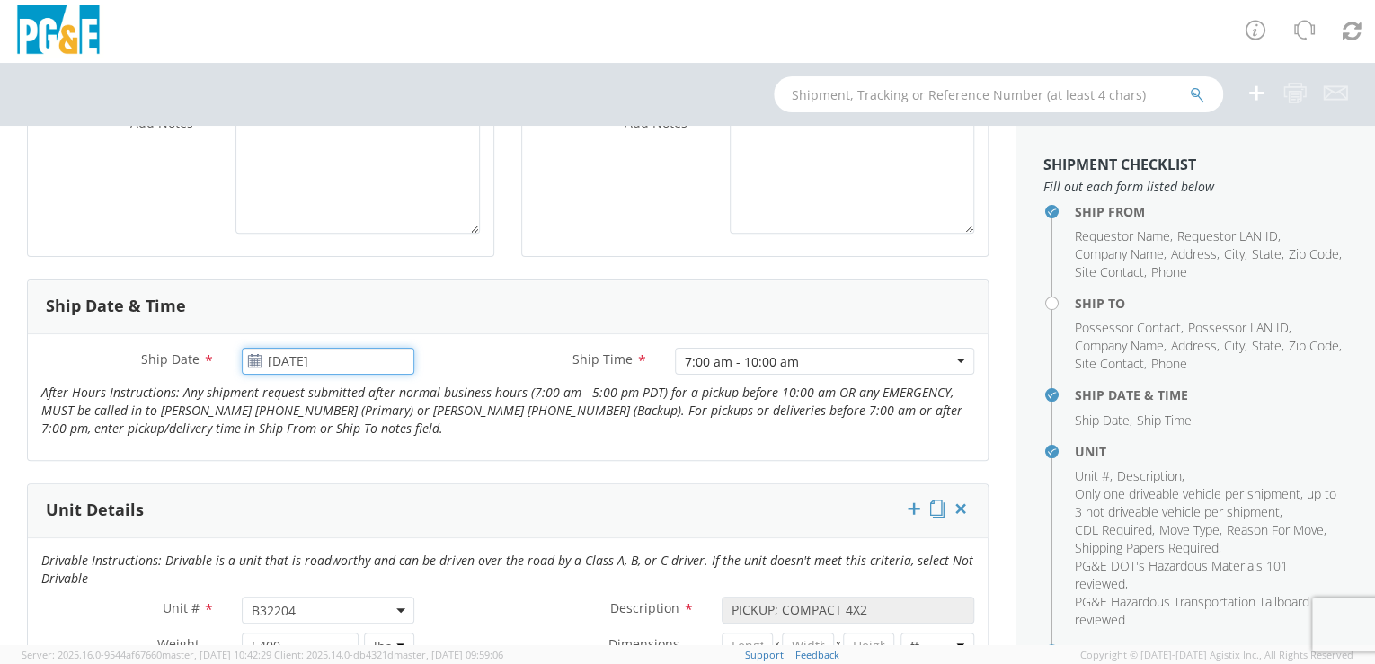
click at [362, 355] on input "[DATE]" at bounding box center [328, 361] width 173 height 27
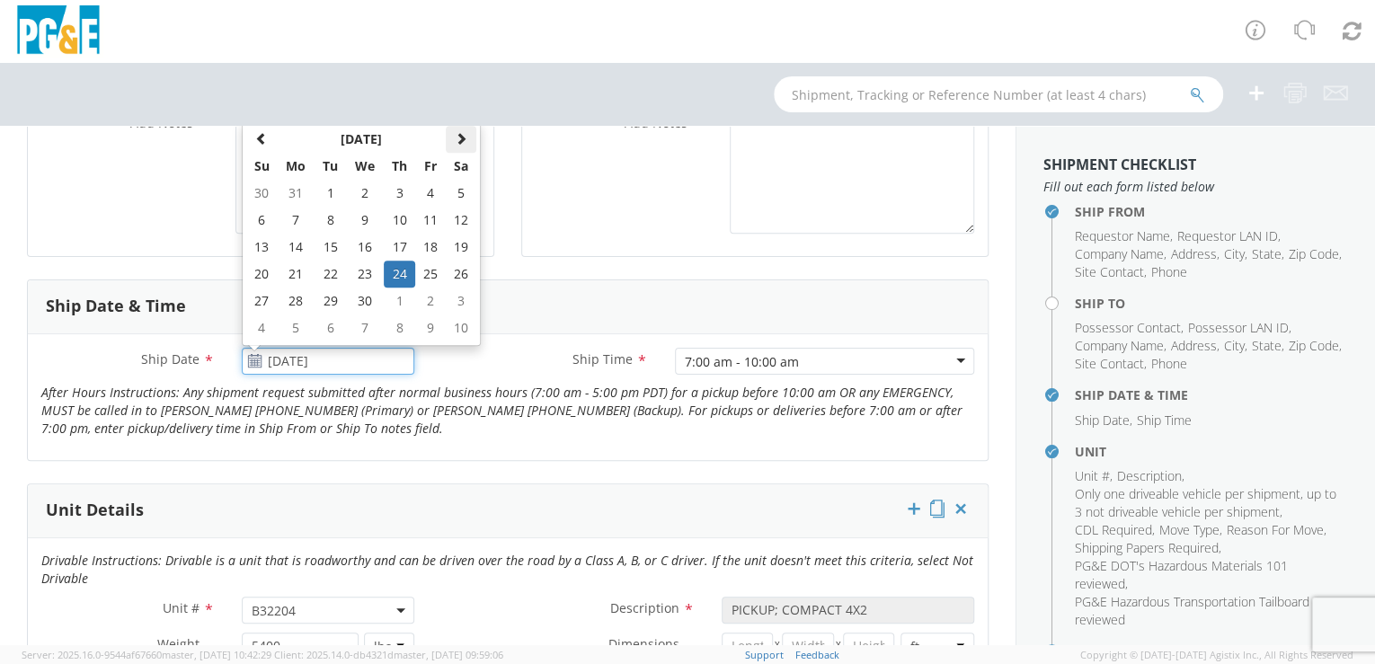
click at [459, 140] on span at bounding box center [461, 138] width 13 height 13
click at [460, 140] on span at bounding box center [461, 138] width 13 height 13
click at [436, 251] on td "15" at bounding box center [430, 247] width 31 height 27
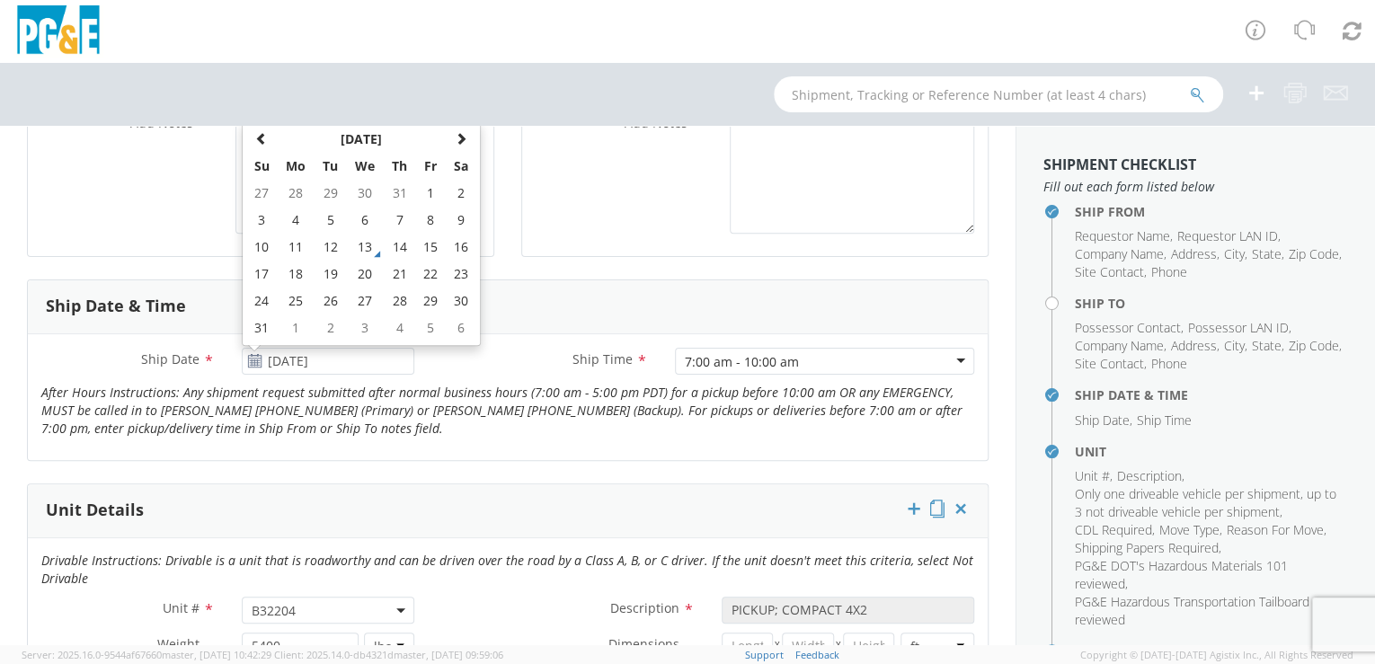
type input "[DATE]"
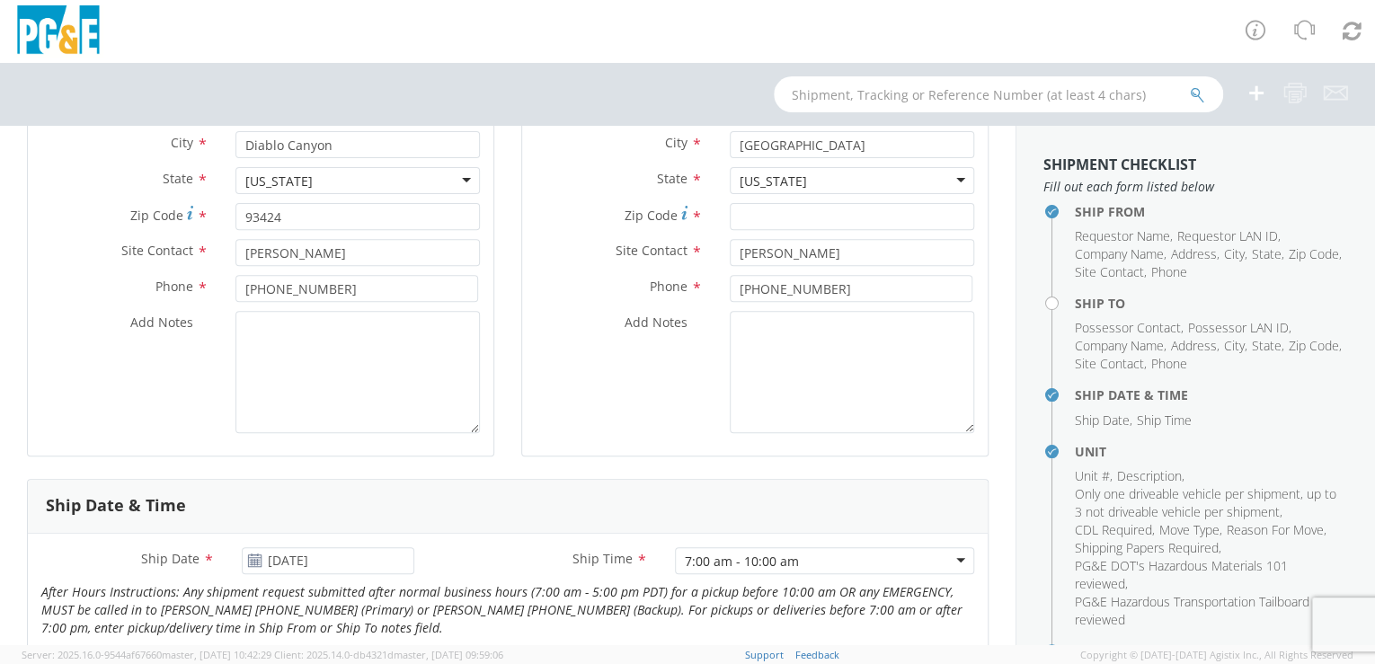
scroll to position [289, 0]
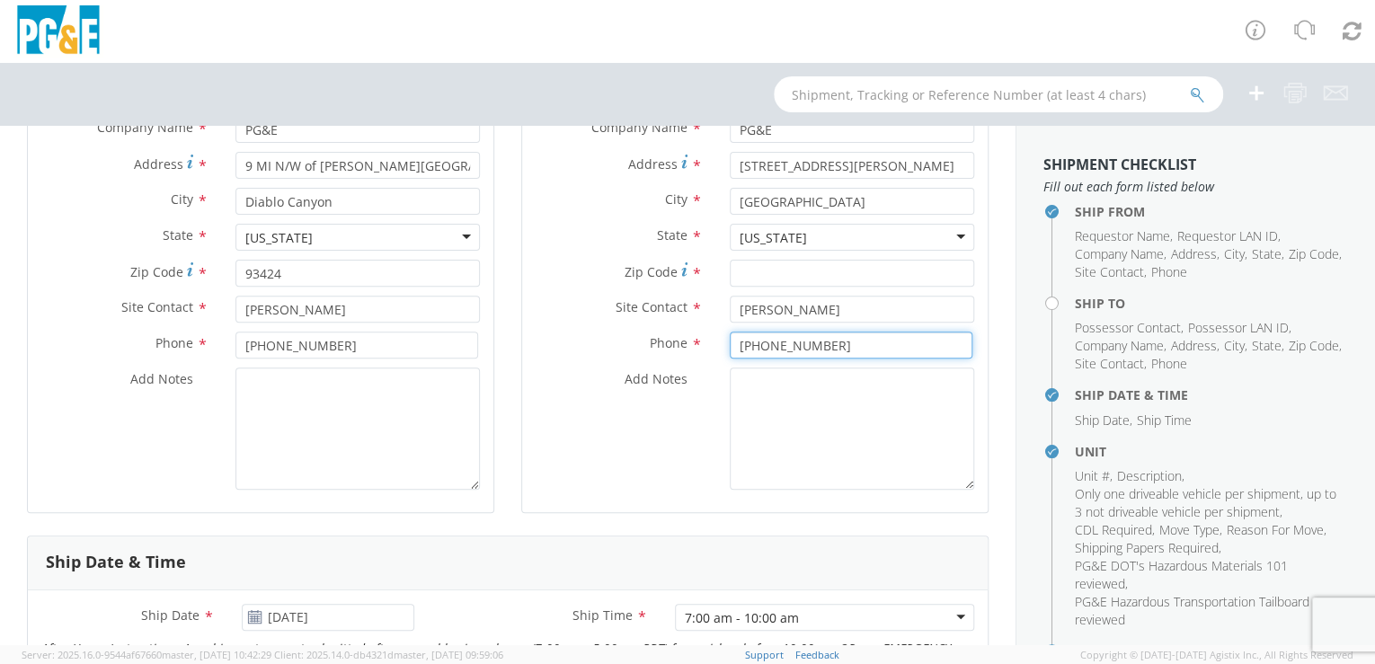
drag, startPoint x: 805, startPoint y: 345, endPoint x: 651, endPoint y: 335, distance: 154.0
click at [651, 335] on div "Phone * [PHONE_NUMBER]" at bounding box center [755, 345] width 466 height 27
drag, startPoint x: 795, startPoint y: 305, endPoint x: 670, endPoint y: 307, distance: 125.0
click at [663, 305] on div "Site Contact * [PERSON_NAME]" at bounding box center [755, 309] width 466 height 27
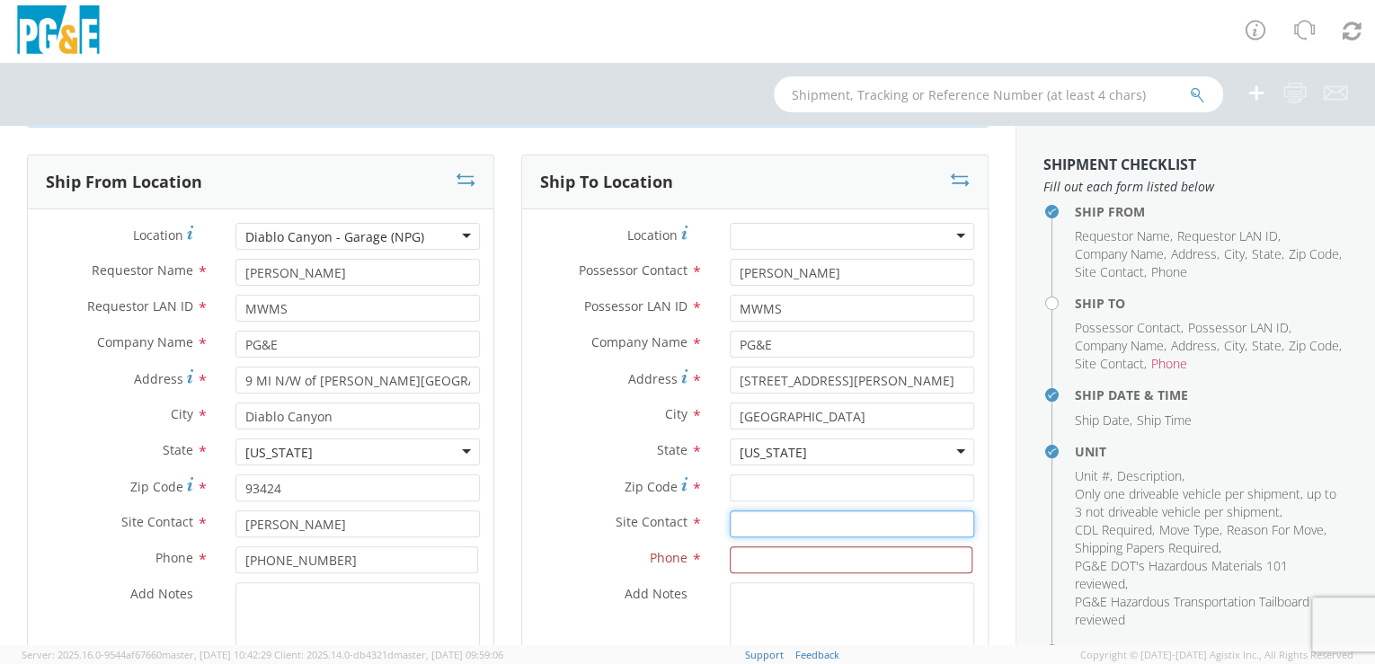
scroll to position [0, 0]
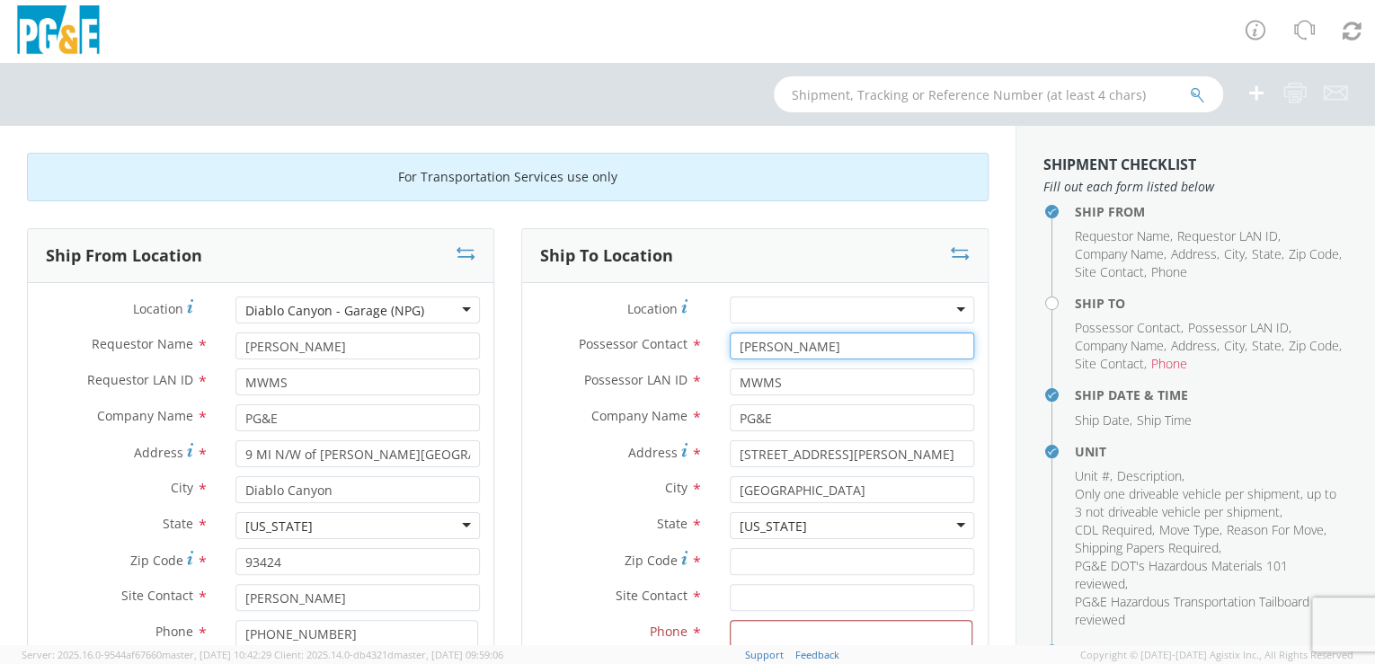
drag, startPoint x: 735, startPoint y: 349, endPoint x: 690, endPoint y: 349, distance: 44.9
click at [690, 349] on div "Possessor Contact * [PERSON_NAME]" at bounding box center [755, 346] width 466 height 27
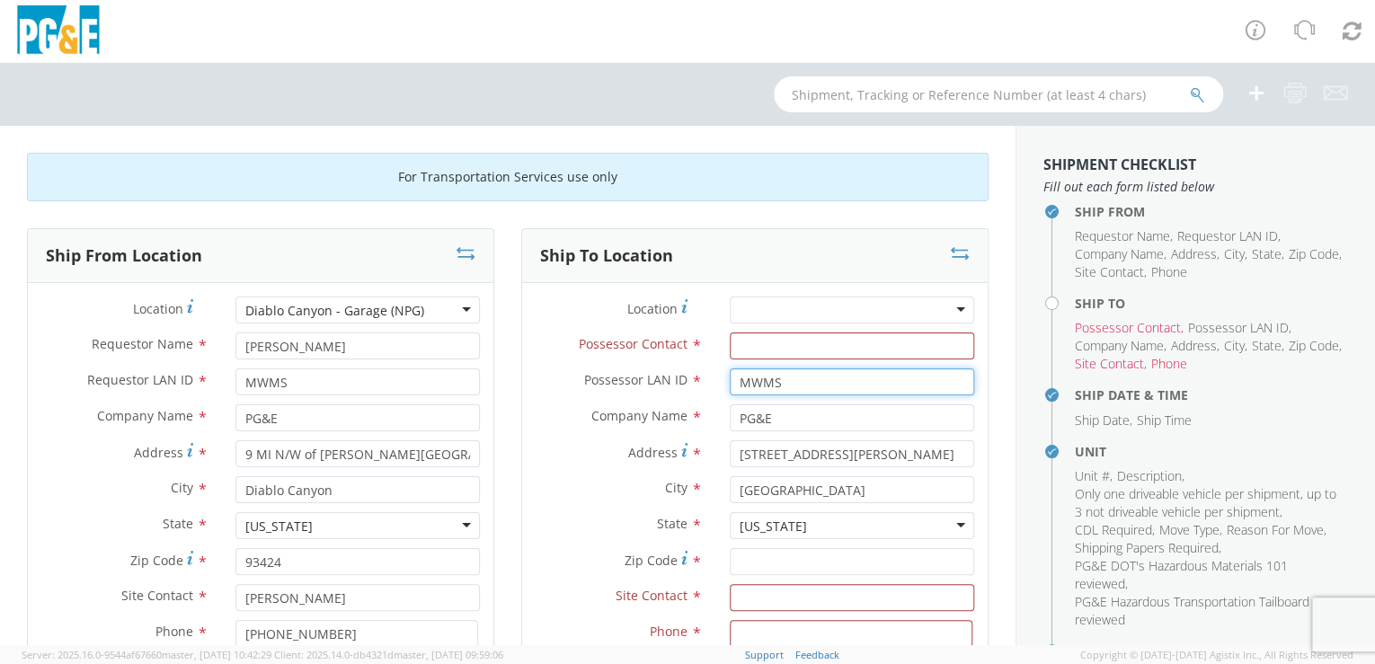
drag, startPoint x: 750, startPoint y: 384, endPoint x: 698, endPoint y: 381, distance: 51.3
click at [694, 382] on div "Possessor LAN ID * MWMS" at bounding box center [755, 382] width 466 height 27
click at [770, 310] on div at bounding box center [852, 310] width 245 height 27
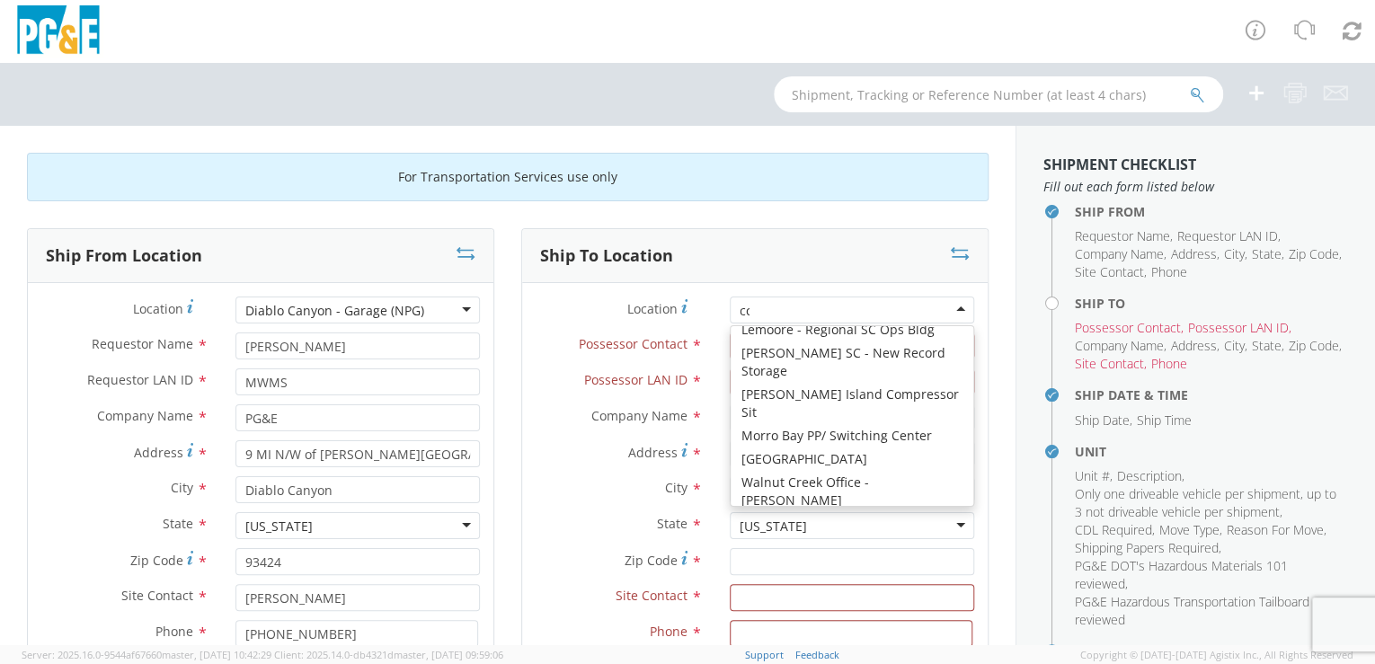
scroll to position [4, 0]
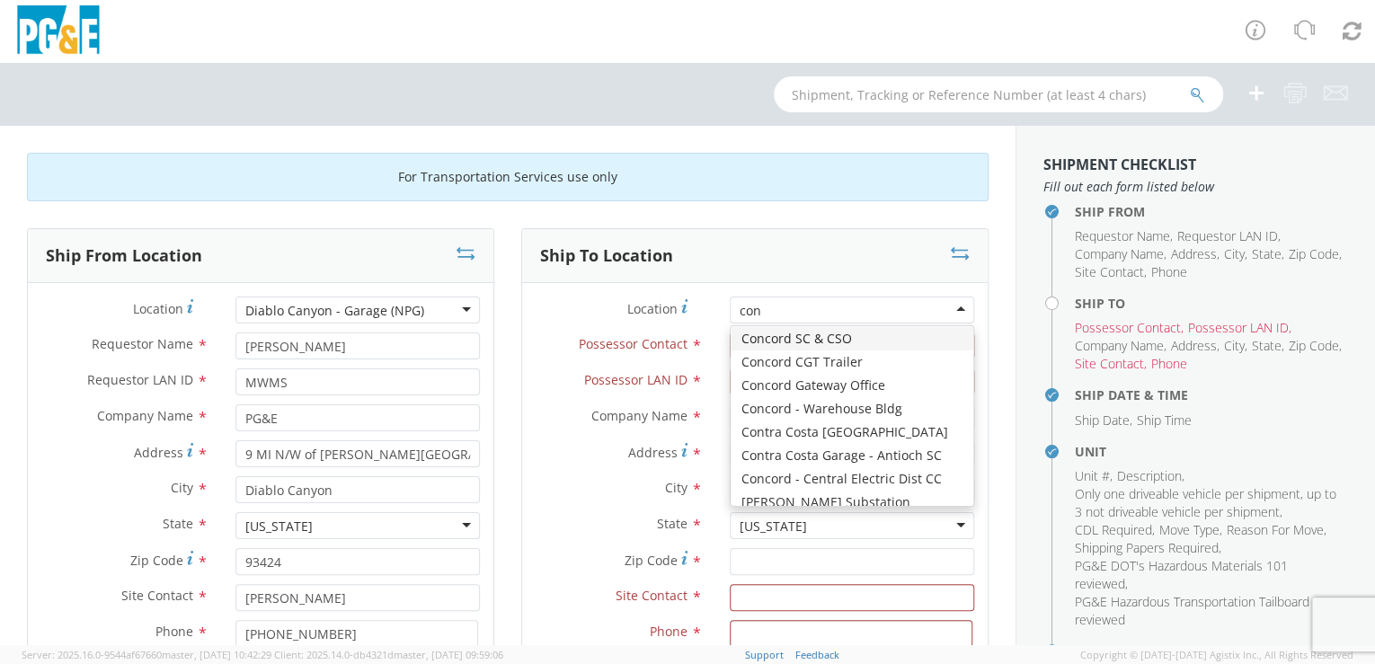
type input "conc"
type input "[STREET_ADDRESS]"
type input "CONCORD"
type input "94518"
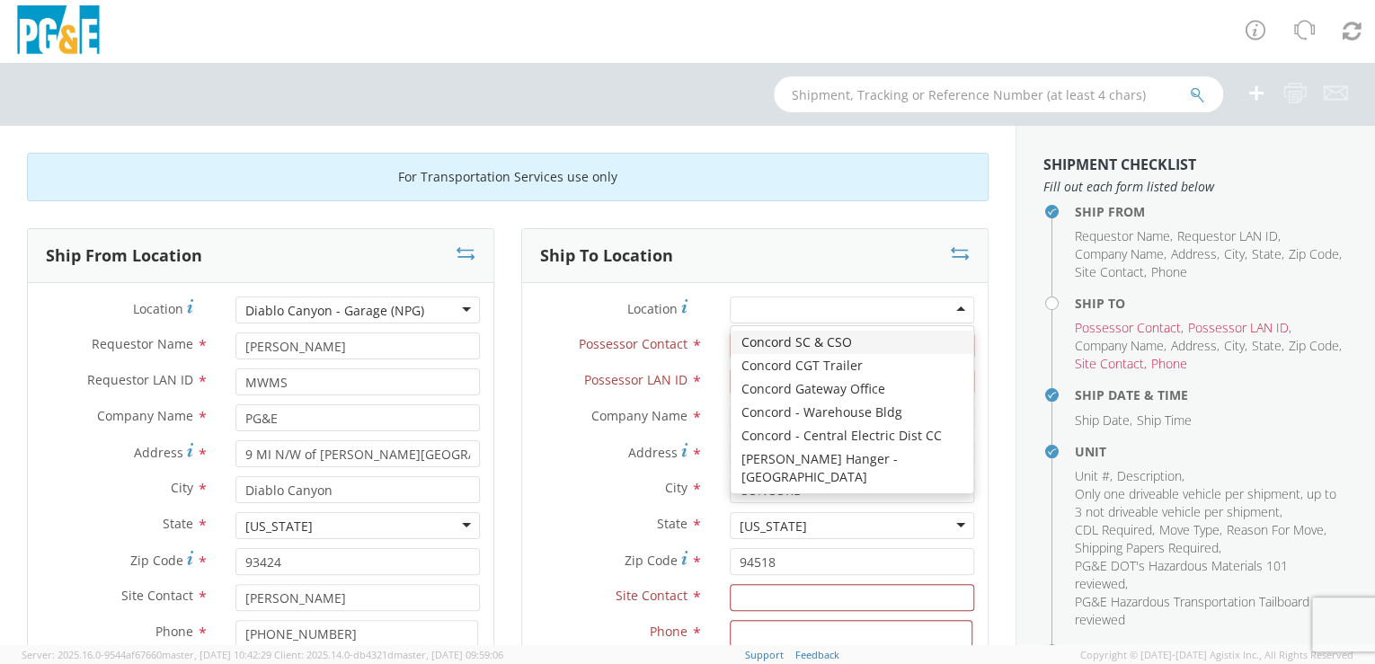
drag, startPoint x: 798, startPoint y: 351, endPoint x: 806, endPoint y: 345, distance: 9.7
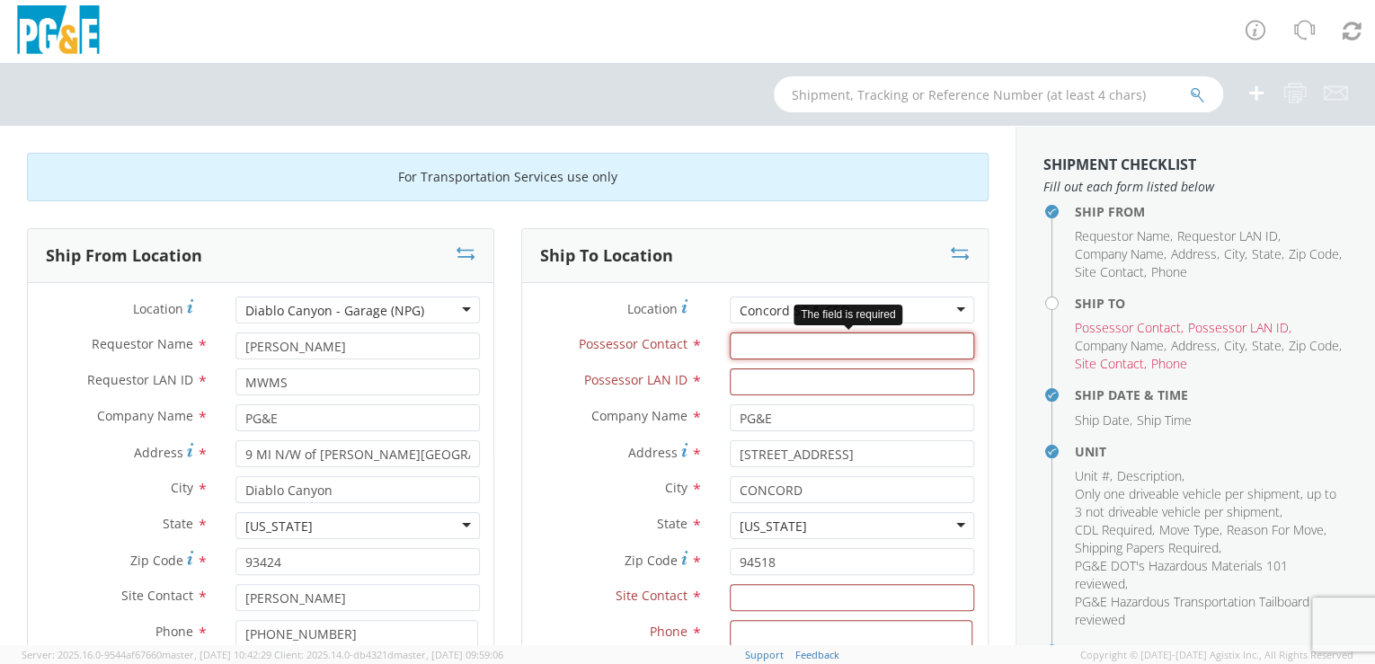
click at [841, 353] on input "Possessor Contact *" at bounding box center [852, 346] width 245 height 27
click at [739, 343] on input "Possessor Contact *" at bounding box center [852, 346] width 245 height 27
drag, startPoint x: 740, startPoint y: 343, endPoint x: 733, endPoint y: 351, distance: 11.5
paste input "[PERSON_NAME]"
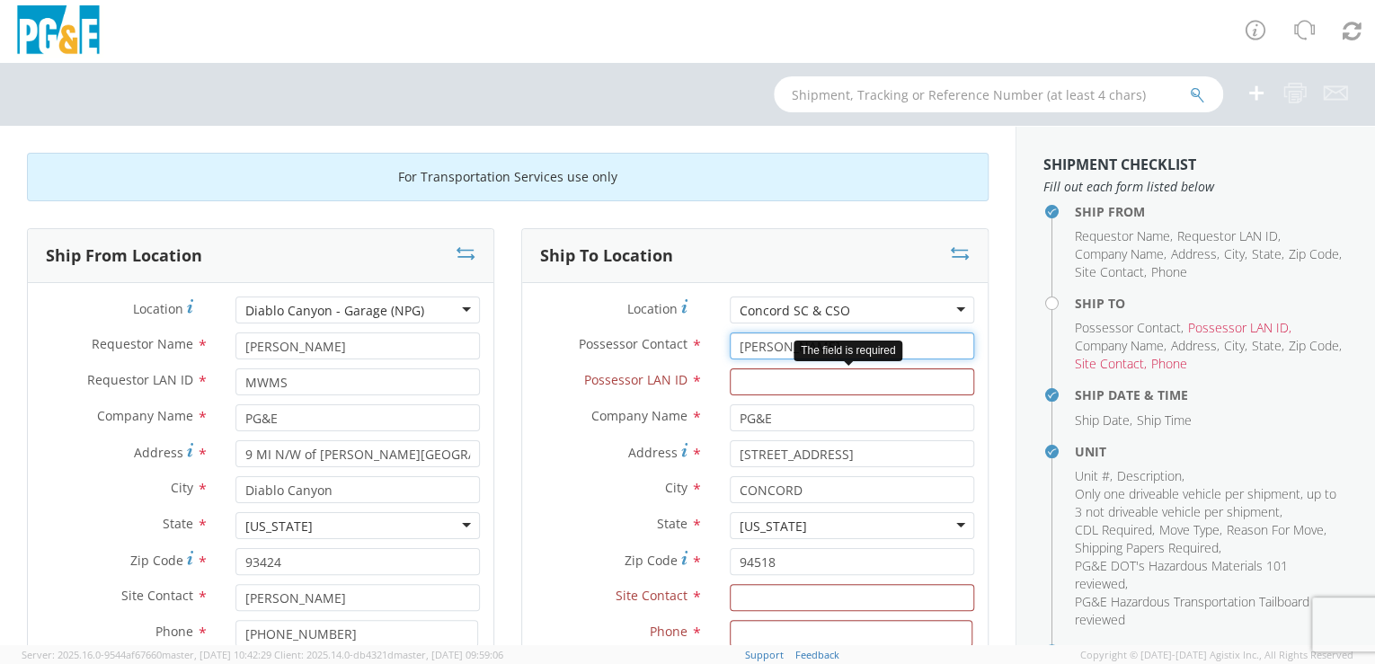
type input "[PERSON_NAME]"
click at [764, 386] on input "Possessor LAN ID *" at bounding box center [852, 382] width 245 height 27
click at [747, 385] on input "Possessor LAN ID *" at bounding box center [852, 382] width 245 height 27
paste input "D0BO"
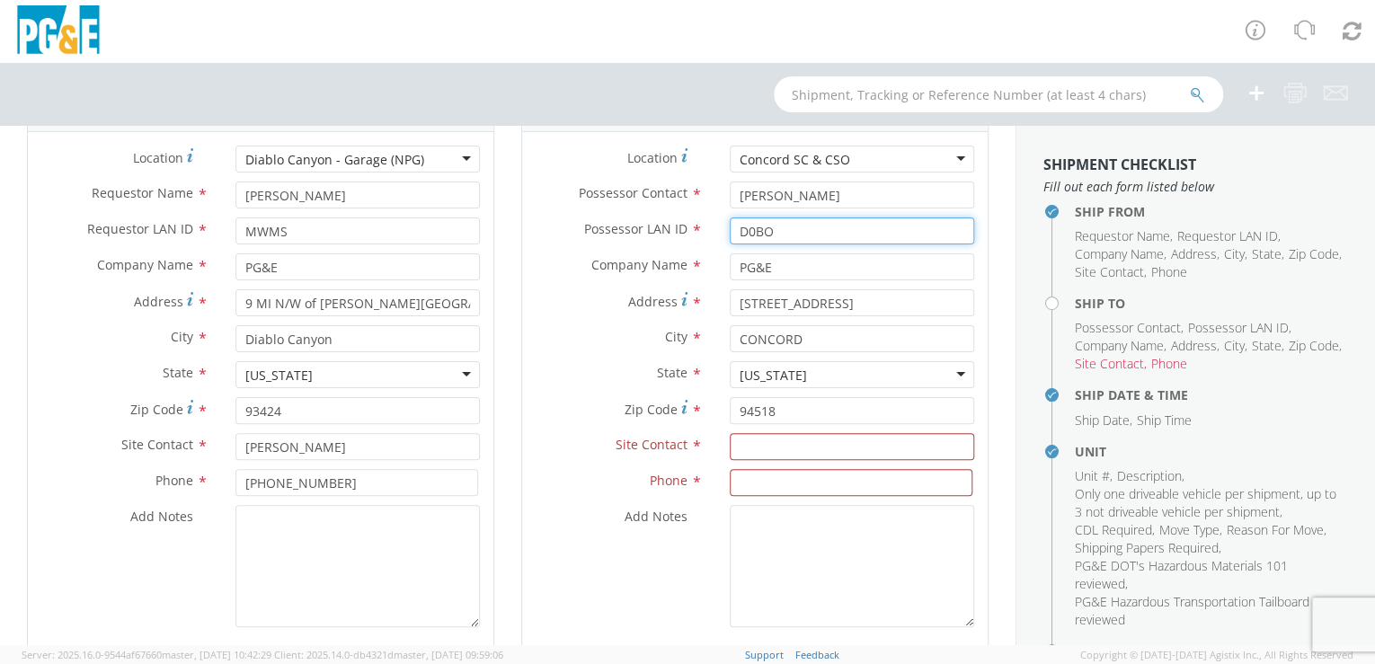
scroll to position [240, 0]
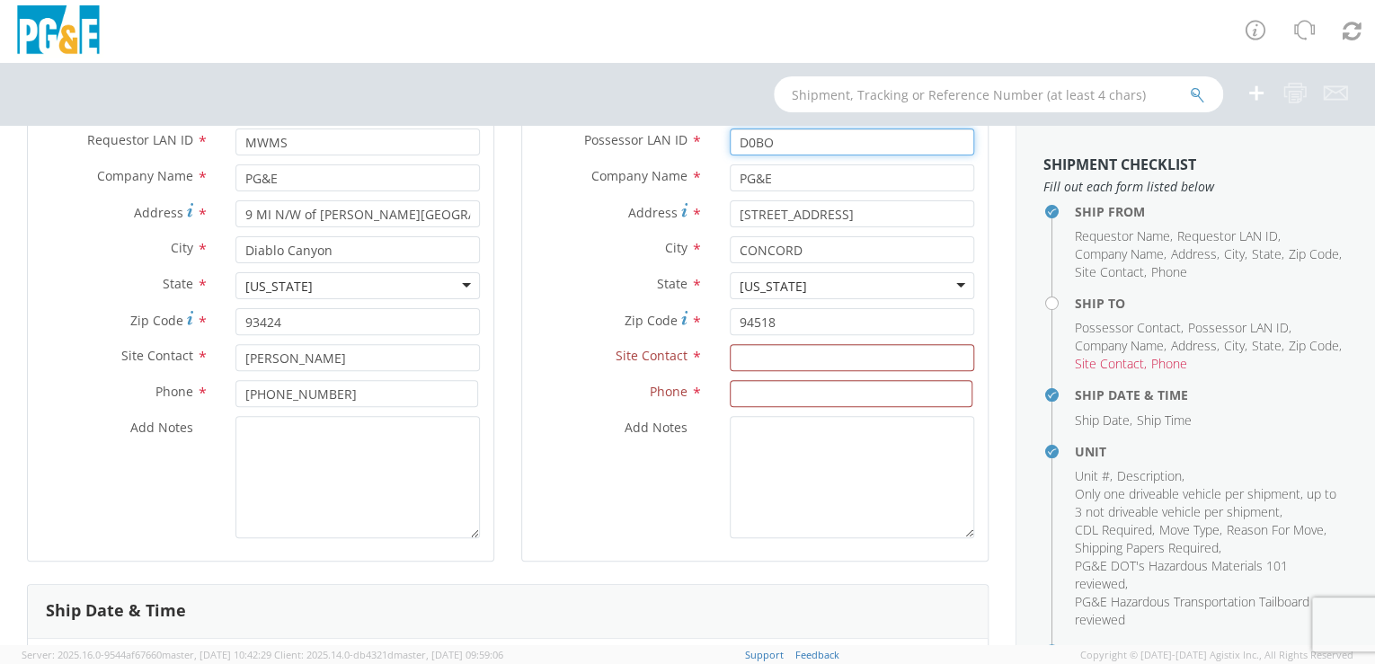
type input "D0BO"
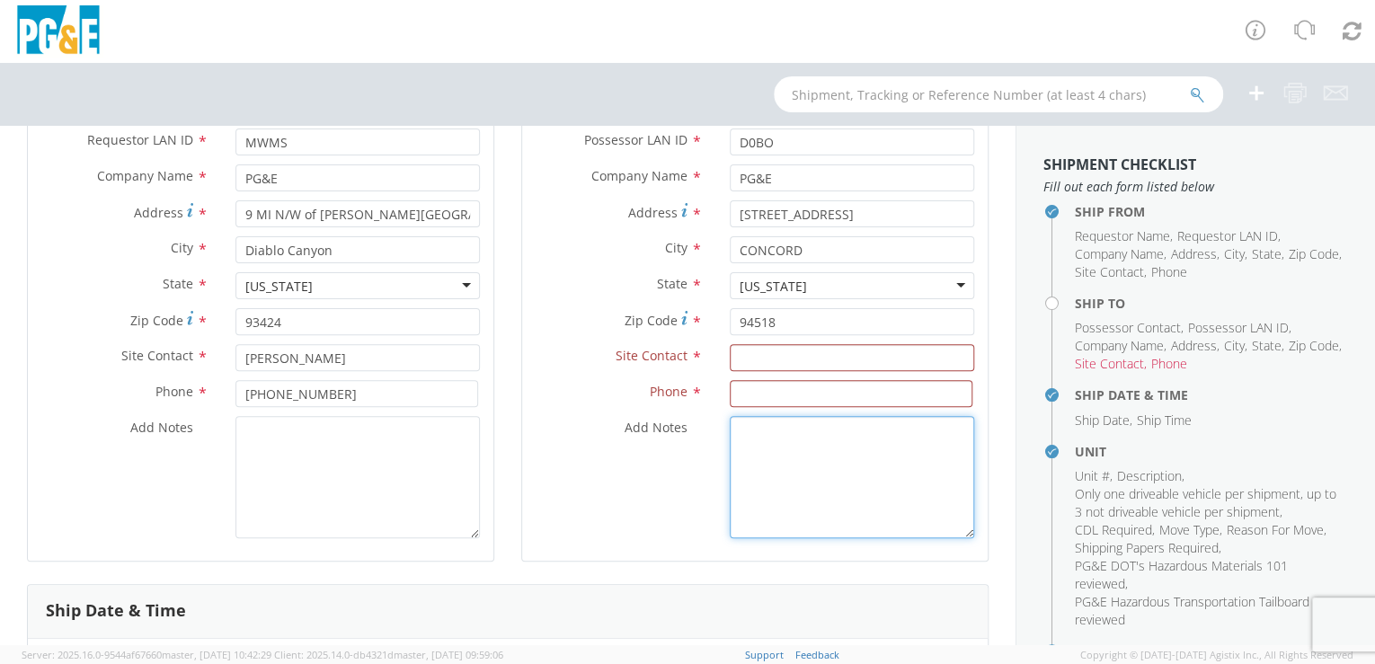
click at [815, 481] on textarea "Add Notes *" at bounding box center [852, 477] width 245 height 122
click at [777, 432] on textarea "Add Notes *" at bounding box center [852, 477] width 245 height 122
paste textarea "[PERSON_NAME]"
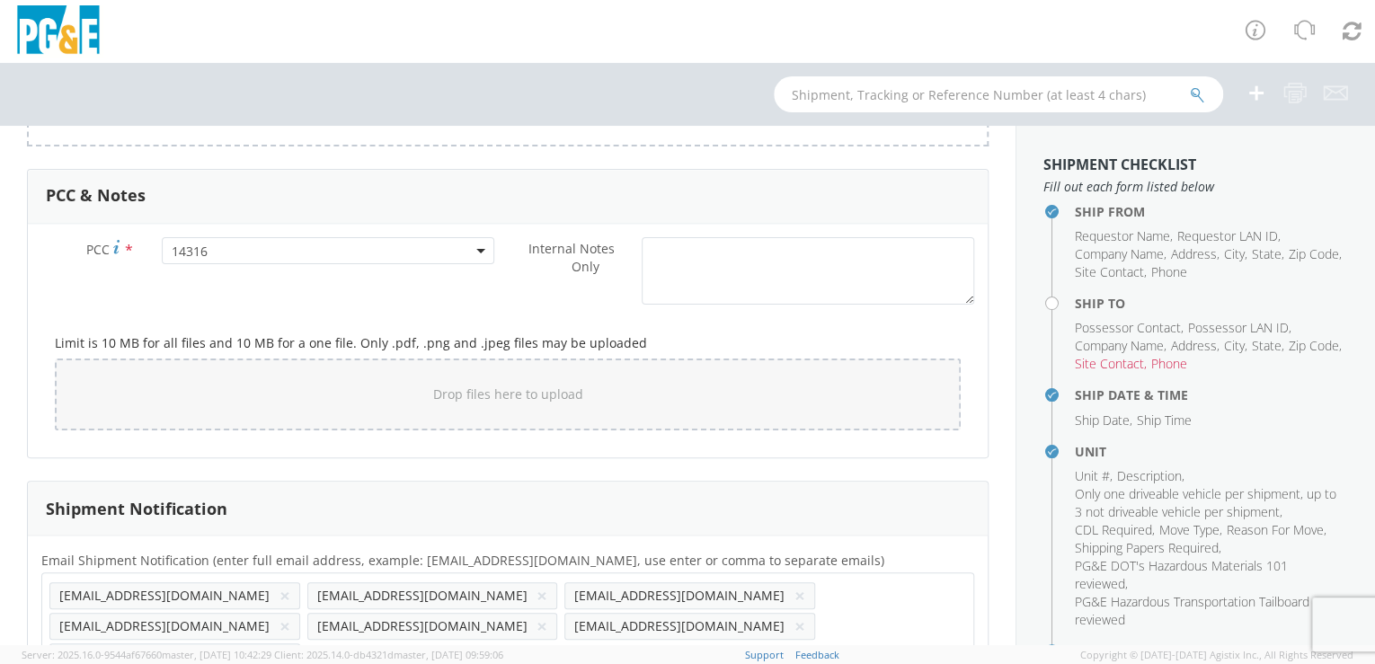
scroll to position [1622, 0]
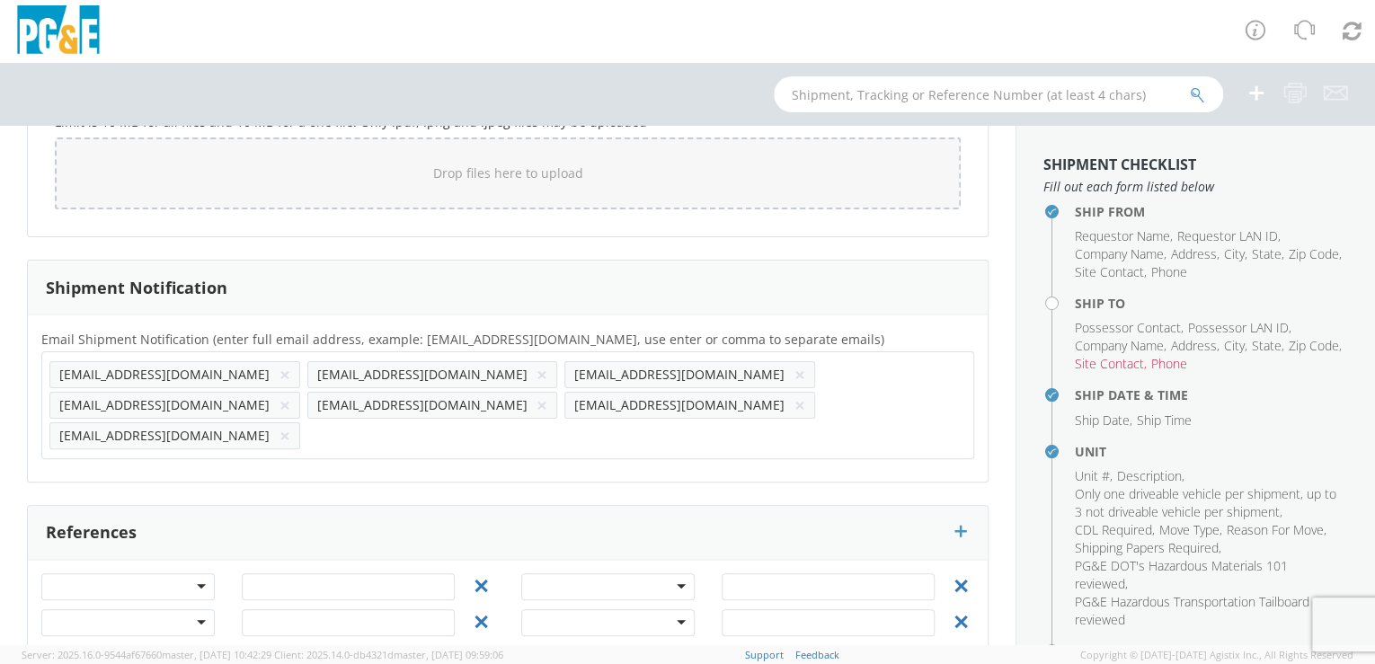
type textarea "Please hold for [PERSON_NAME]"
click at [307, 423] on input "text" at bounding box center [366, 436] width 119 height 26
paste input "[EMAIL_ADDRESS][DOMAIN_NAME]"
type input "[EMAIL_ADDRESS][DOMAIN_NAME]"
click at [227, 435] on div "Email Shipment Notification (enter full email address, example: [EMAIL_ADDRESS]…" at bounding box center [508, 398] width 960 height 167
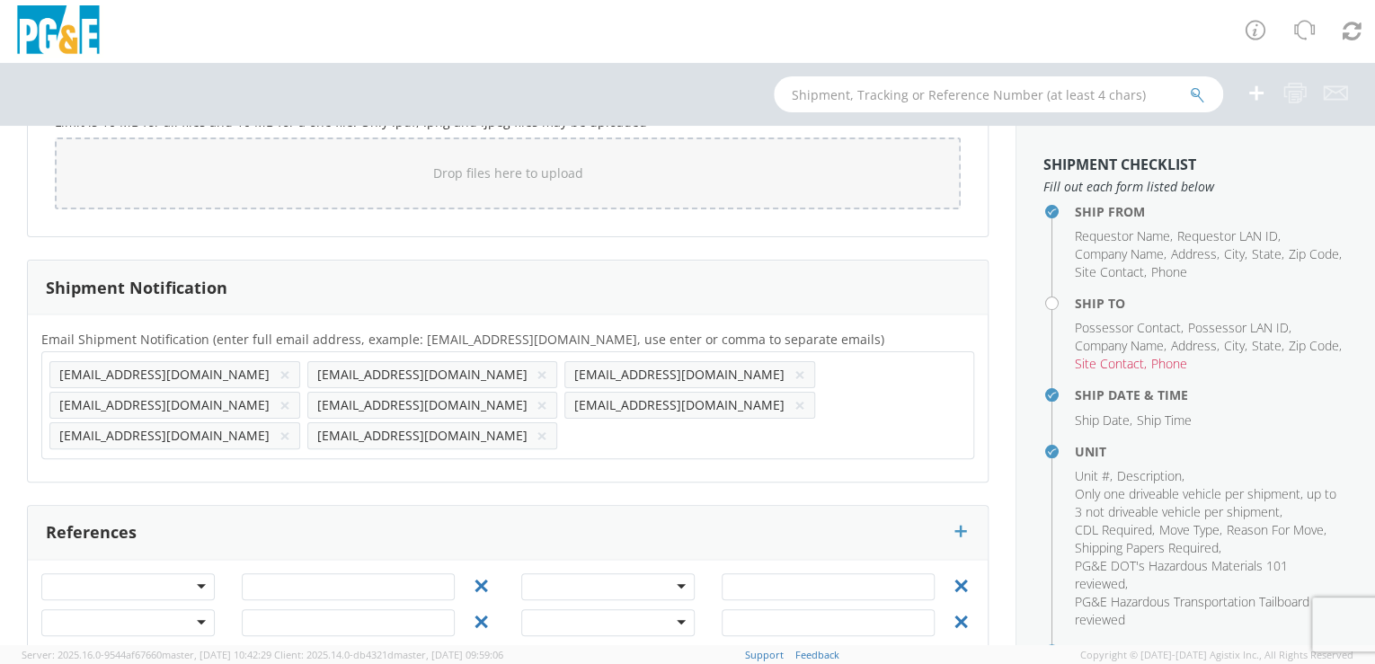
click at [565, 423] on input "text" at bounding box center [624, 436] width 119 height 26
paste input "[EMAIL_ADDRESS][DOMAIN_NAME]"
type input "[EMAIL_ADDRESS][DOMAIN_NAME]"
click at [338, 439] on div "Email Shipment Notification (enter full email address, example: [EMAIL_ADDRESS]…" at bounding box center [508, 398] width 960 height 167
click at [823, 423] on input "text" at bounding box center [882, 436] width 119 height 26
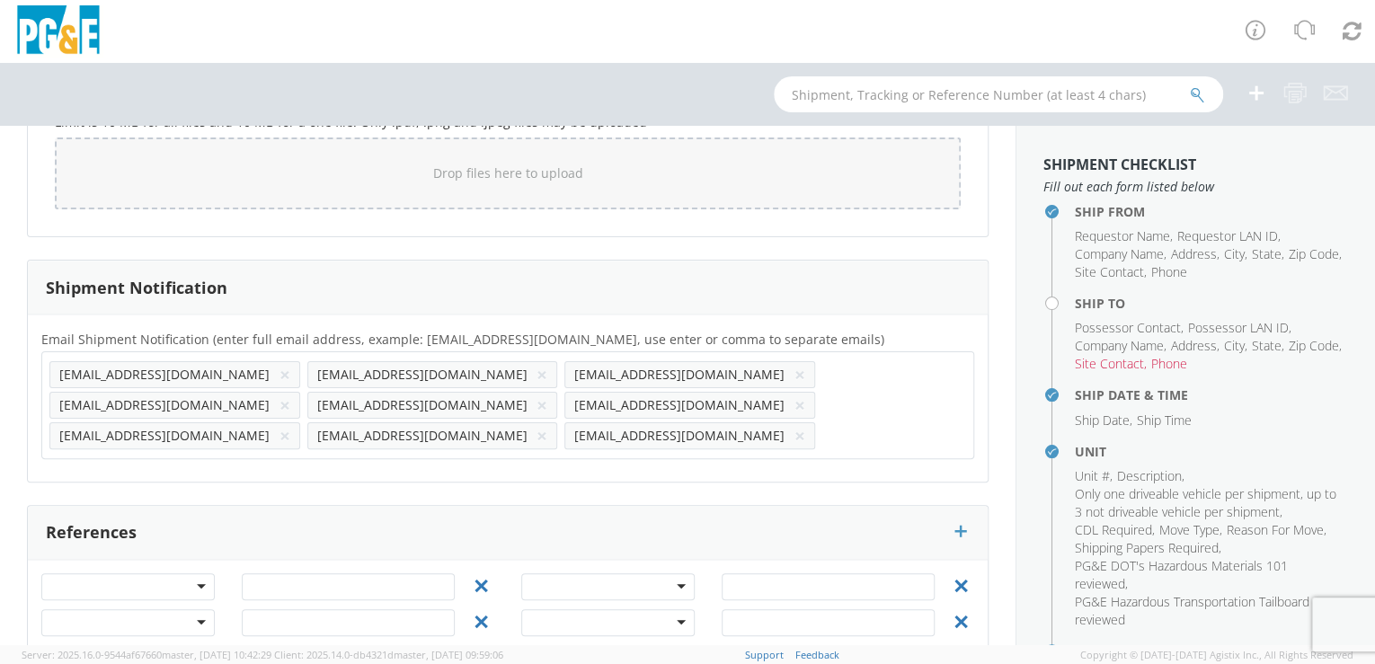
paste input "[EMAIL_ADDRESS][DOMAIN_NAME]"
type input "[EMAIL_ADDRESS][DOMAIN_NAME]"
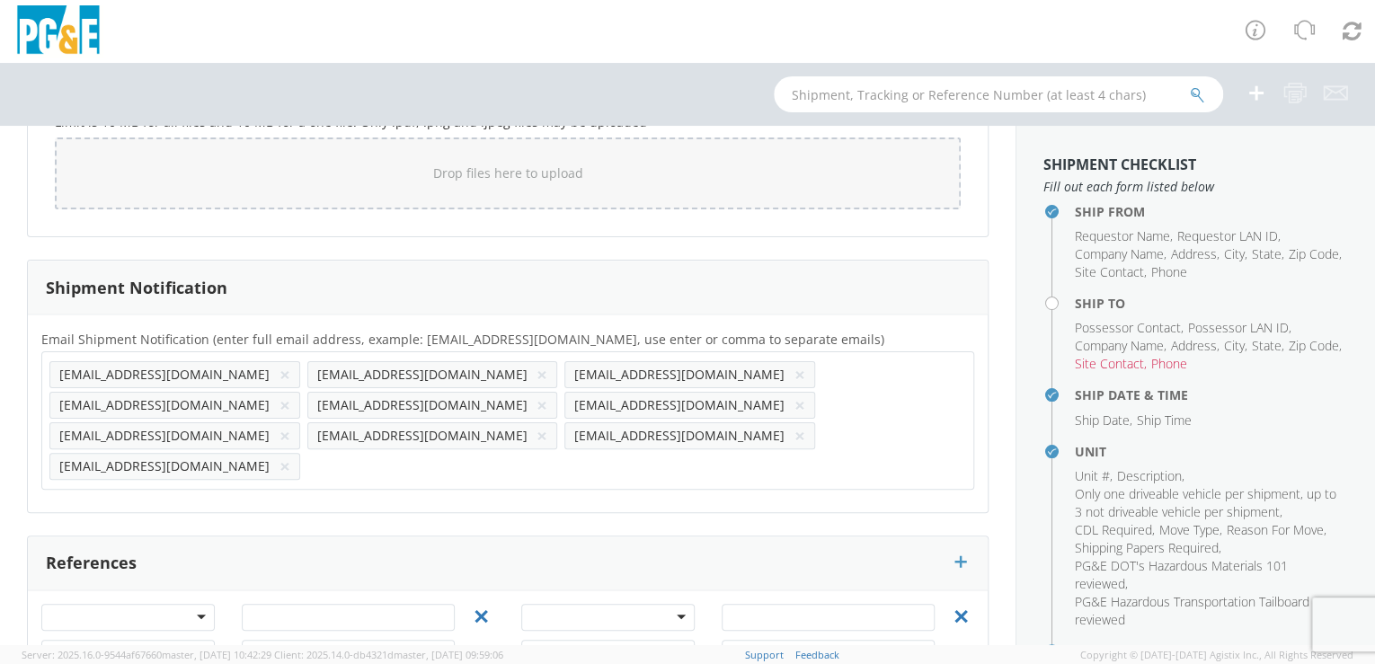
click at [500, 440] on div "Email Shipment Notification (enter full email address, example: [EMAIL_ADDRESS]…" at bounding box center [508, 414] width 960 height 198
click at [426, 453] on input "text" at bounding box center [366, 466] width 119 height 26
paste input "[EMAIL_ADDRESS][DOMAIN_NAME]"
type input "[EMAIL_ADDRESS][DOMAIN_NAME]"
click at [654, 432] on div "Email Shipment Notification (enter full email address, example: [EMAIL_ADDRESS]…" at bounding box center [508, 414] width 960 height 198
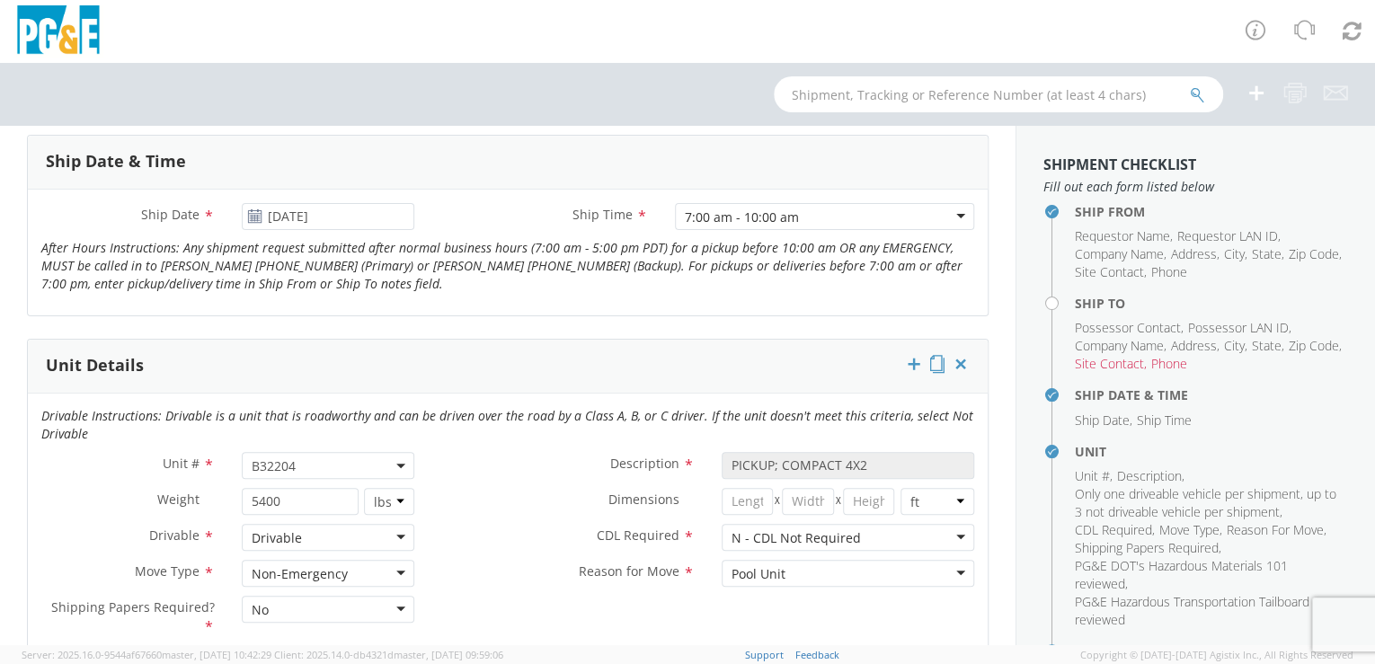
scroll to position [480, 0]
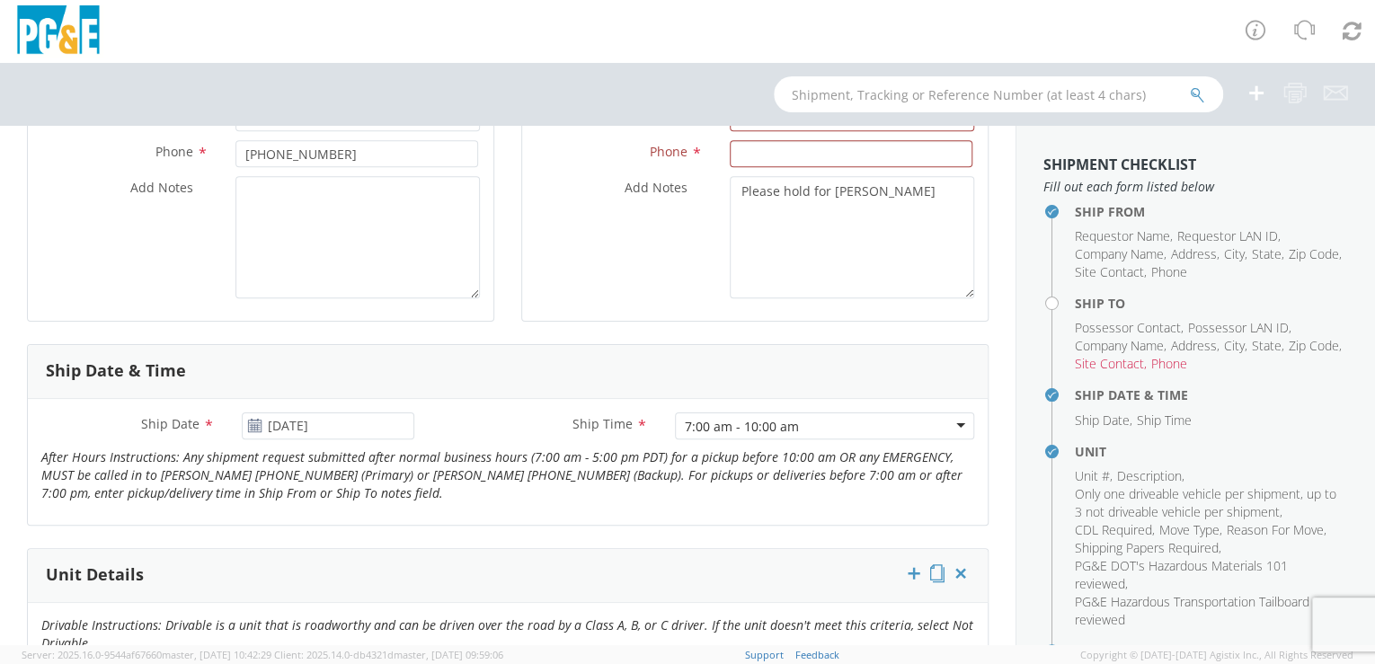
drag, startPoint x: 1010, startPoint y: 544, endPoint x: 1329, endPoint y: 318, distance: 390.1
click at [1328, 318] on li "Ship To Possessor Contact , Possessor LAN ID , Company Name , Address , City , …" at bounding box center [1211, 338] width 273 height 83
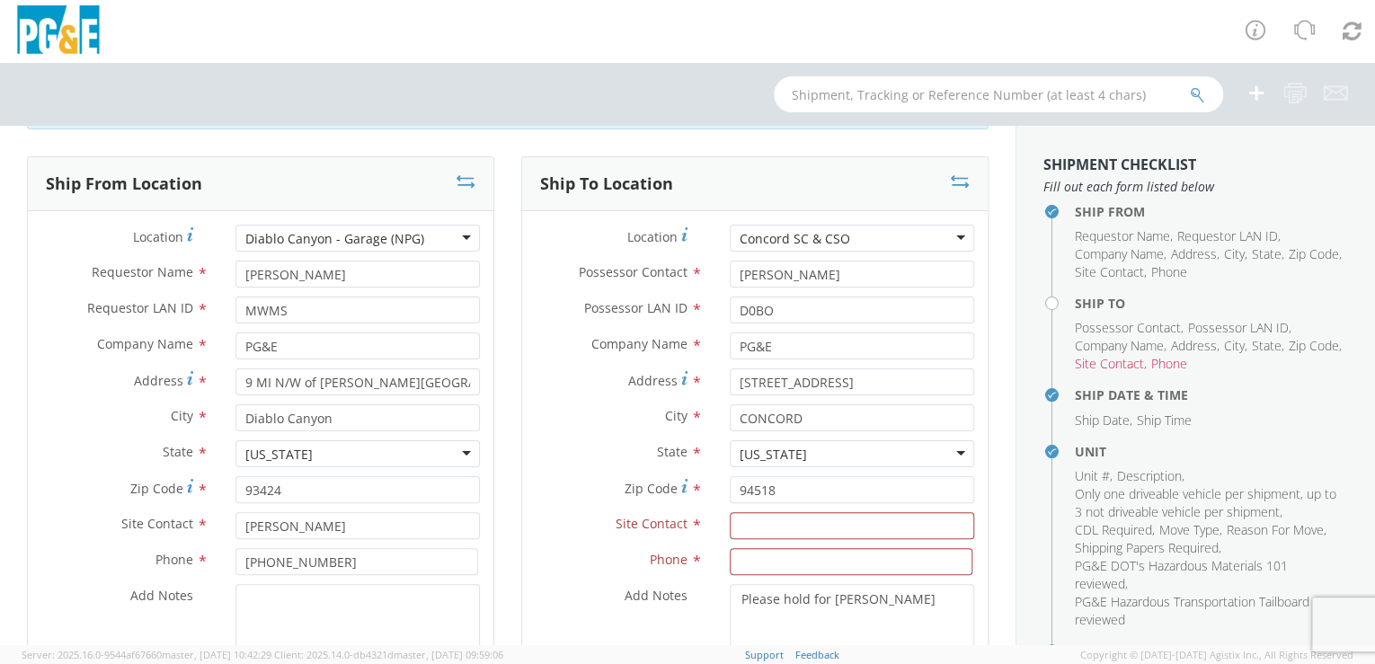
scroll to position [6, 0]
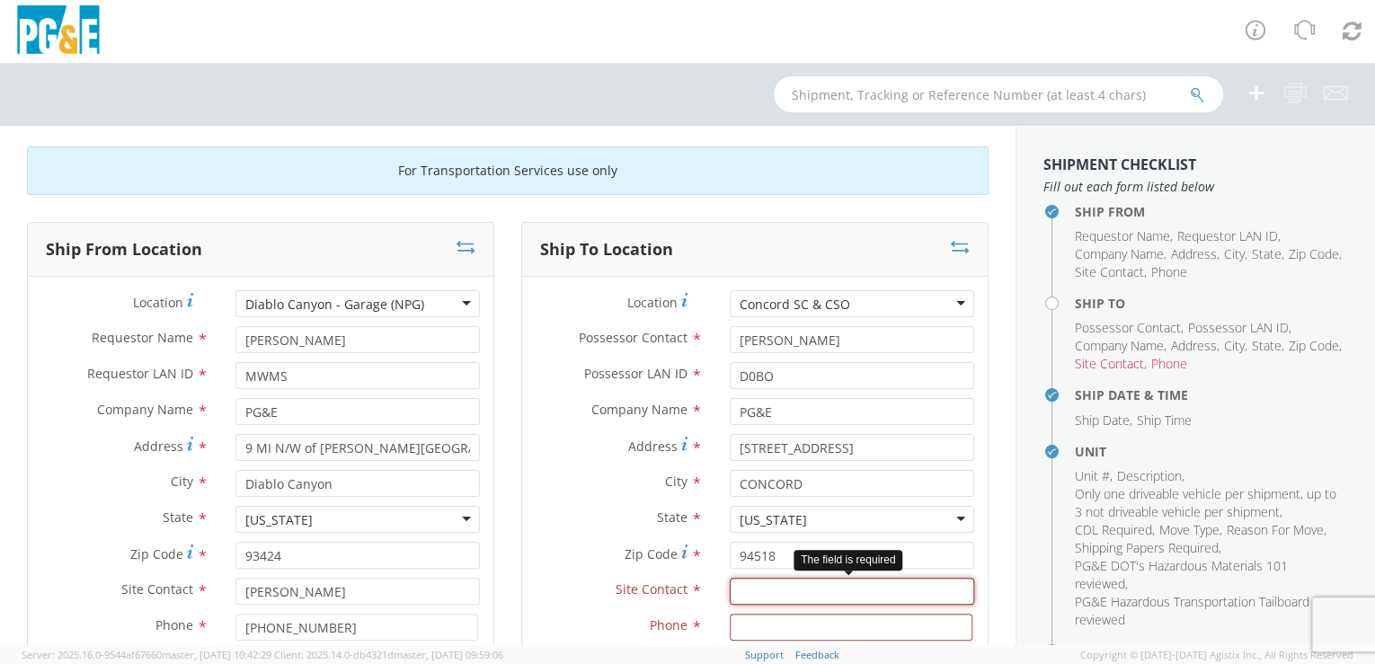
paste input "[PERSON_NAME]"
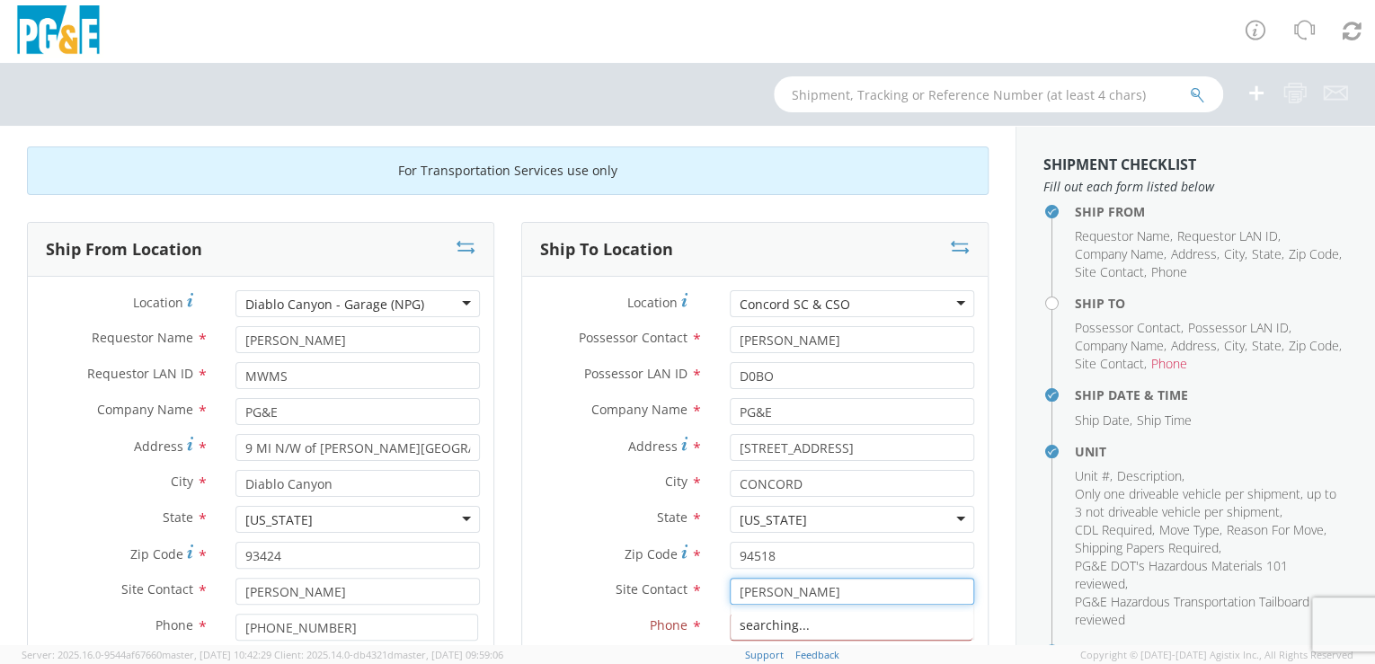
type input "[PERSON_NAME]"
click at [749, 654] on agx-version "Server: 2025.16.0-9544af67660 master, [DATE] 10:42:29 Client: 2025.14.0-db4321d…" at bounding box center [687, 654] width 1375 height 19
click at [739, 629] on input at bounding box center [851, 627] width 243 height 27
paste input "[PHONE_NUMBER]"
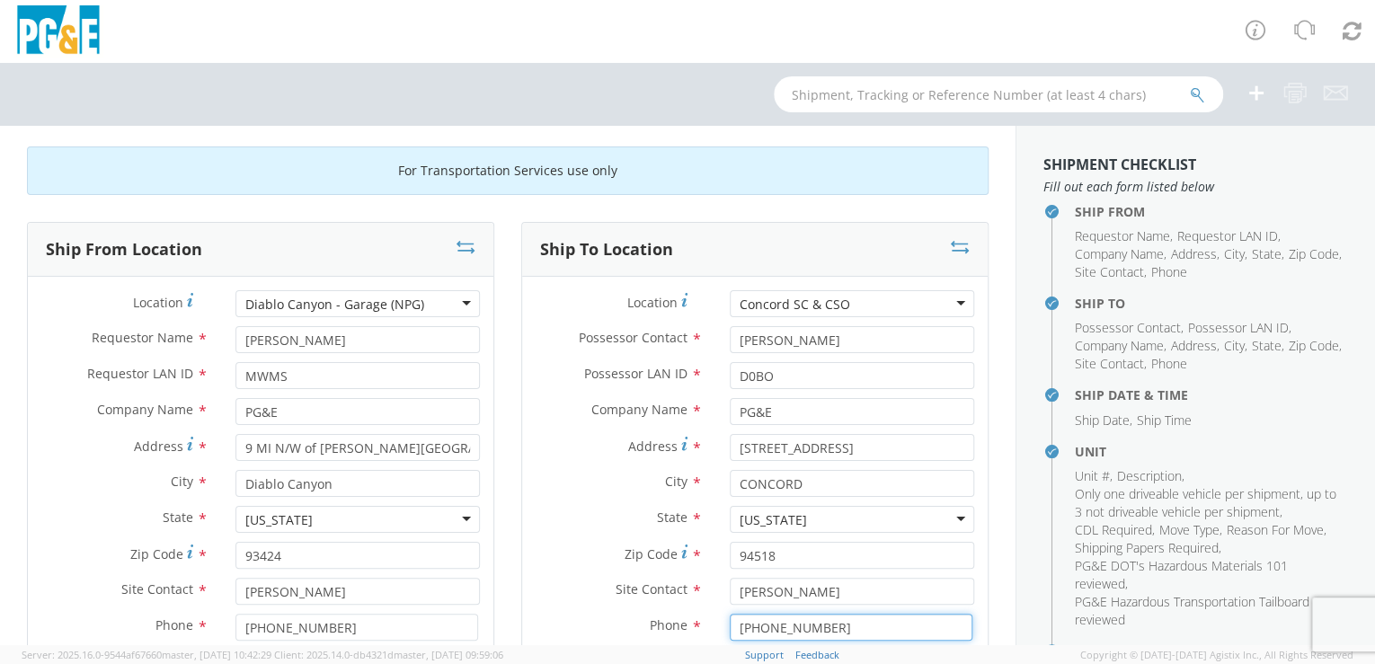
type input "[PHONE_NUMBER]"
click at [494, 611] on div "Ship From Location Location * [GEOGRAPHIC_DATA] - Garage (NPG) [GEOGRAPHIC_DATA…" at bounding box center [260, 520] width 494 height 596
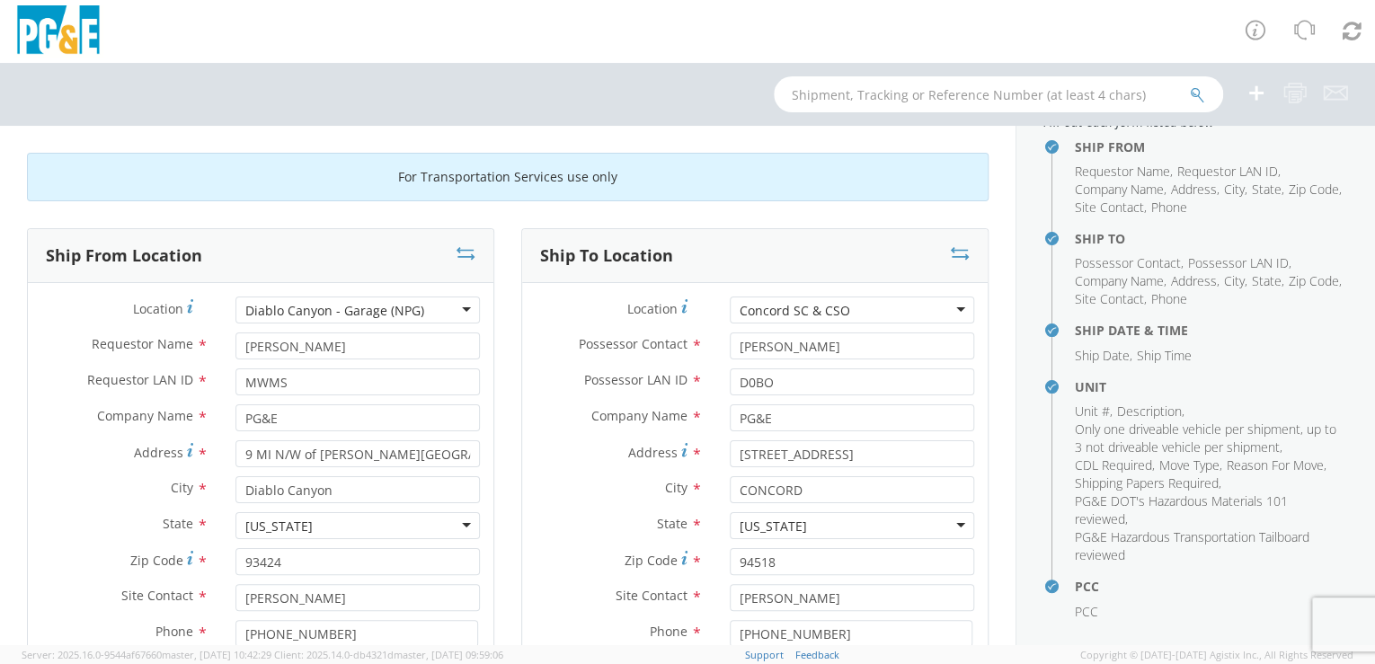
scroll to position [193, 0]
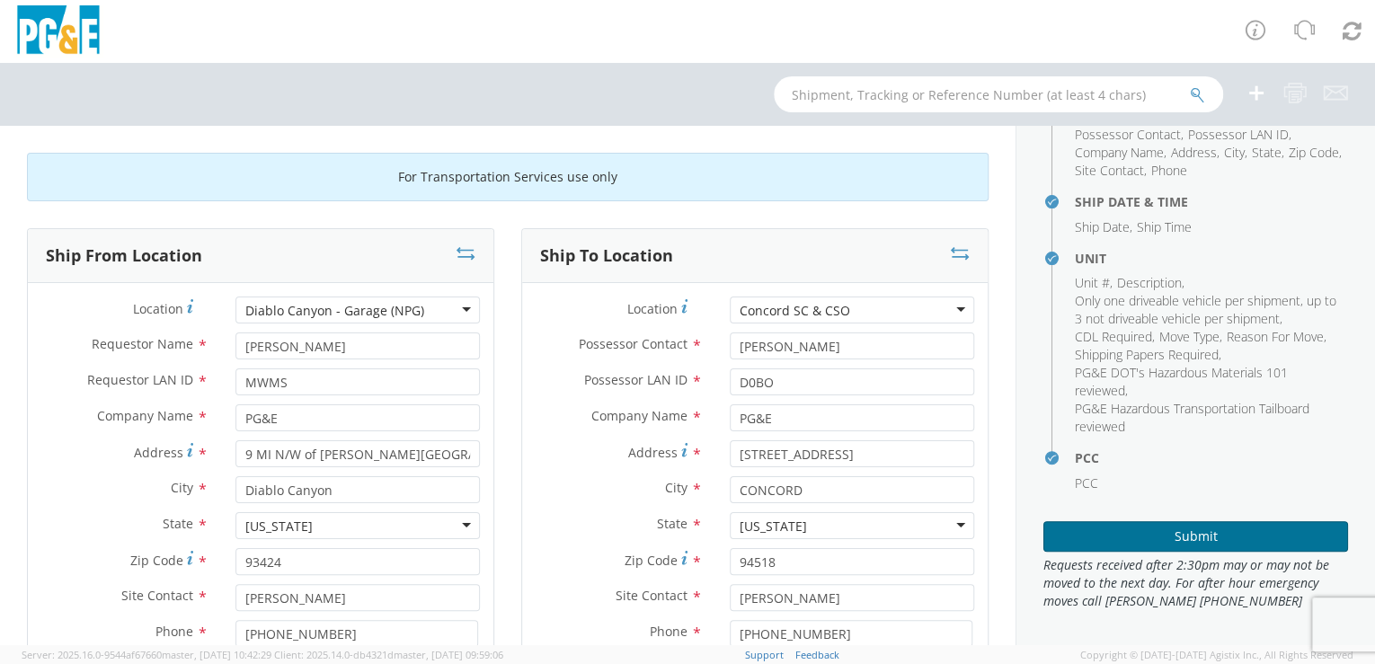
click at [1197, 527] on button "Submit" at bounding box center [1196, 536] width 305 height 31
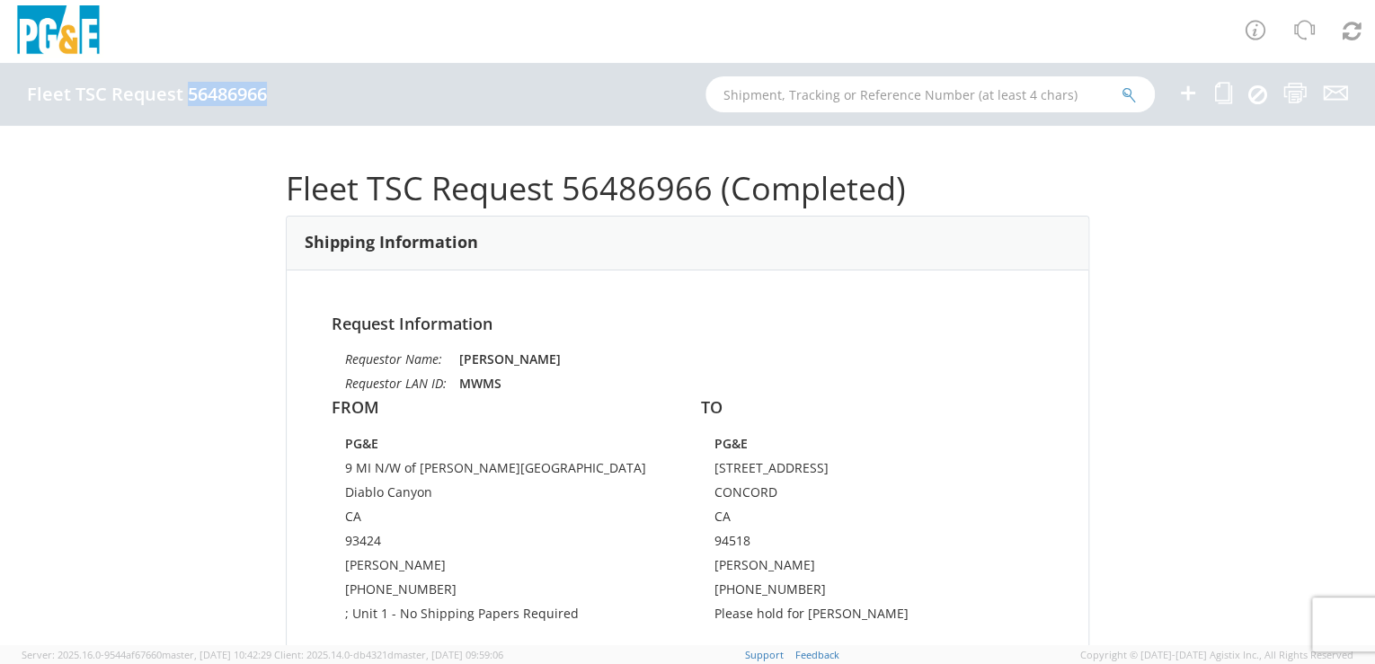
drag, startPoint x: 186, startPoint y: 93, endPoint x: 266, endPoint y: 92, distance: 80.0
click at [266, 92] on h4 "Fleet TSC Request 56486966" at bounding box center [147, 95] width 240 height 20
drag, startPoint x: 266, startPoint y: 92, endPoint x: 254, endPoint y: 96, distance: 12.5
copy h4 "56486966"
